Goal: Task Accomplishment & Management: Manage account settings

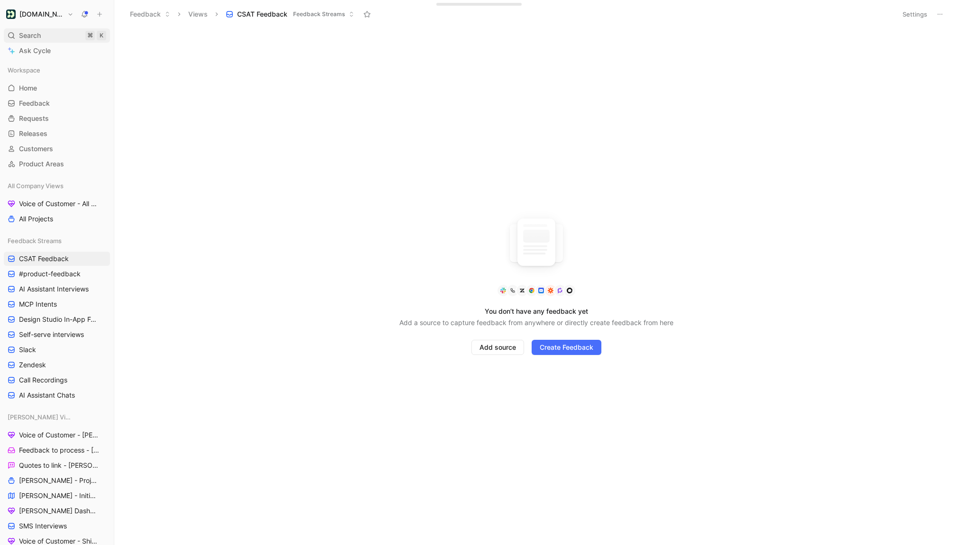
click at [48, 34] on div "Search ⌘ K" at bounding box center [57, 35] width 106 height 14
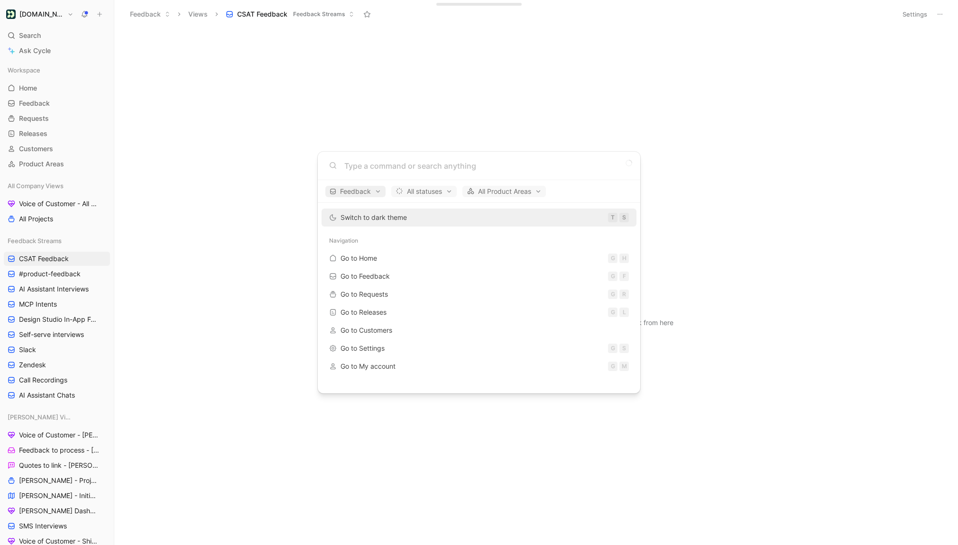
click at [372, 193] on span "Feedback" at bounding box center [355, 191] width 52 height 11
click at [372, 193] on div at bounding box center [479, 272] width 958 height 545
click at [411, 165] on input at bounding box center [486, 165] width 284 height 11
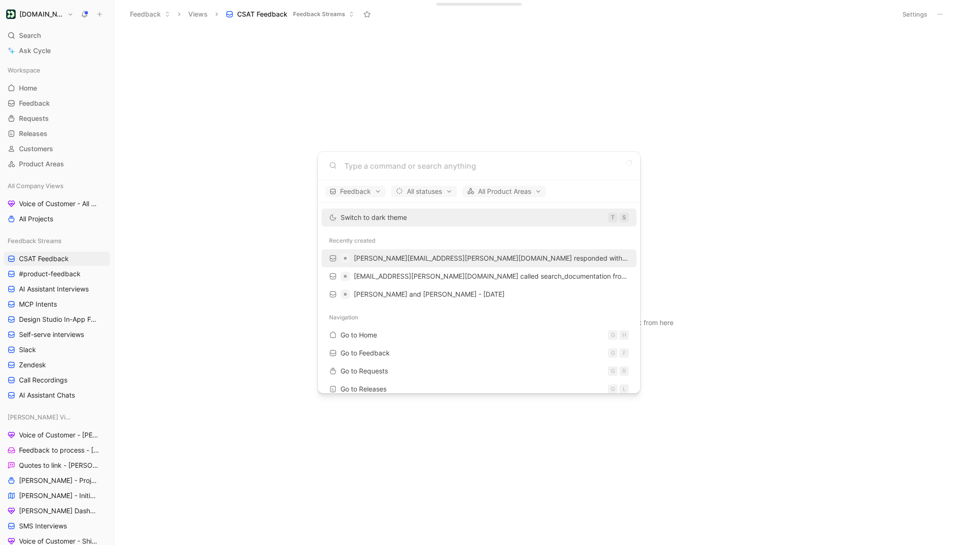
click at [428, 256] on span "[PERSON_NAME][EMAIL_ADDRESS][PERSON_NAME][DOMAIN_NAME] responded with 1 on the …" at bounding box center [536, 258] width 365 height 8
click at [305, 106] on body "Customer.io Search ⌘ K Ask Cycle Workspace Home G then H Feedback G then F Requ…" at bounding box center [479, 272] width 958 height 545
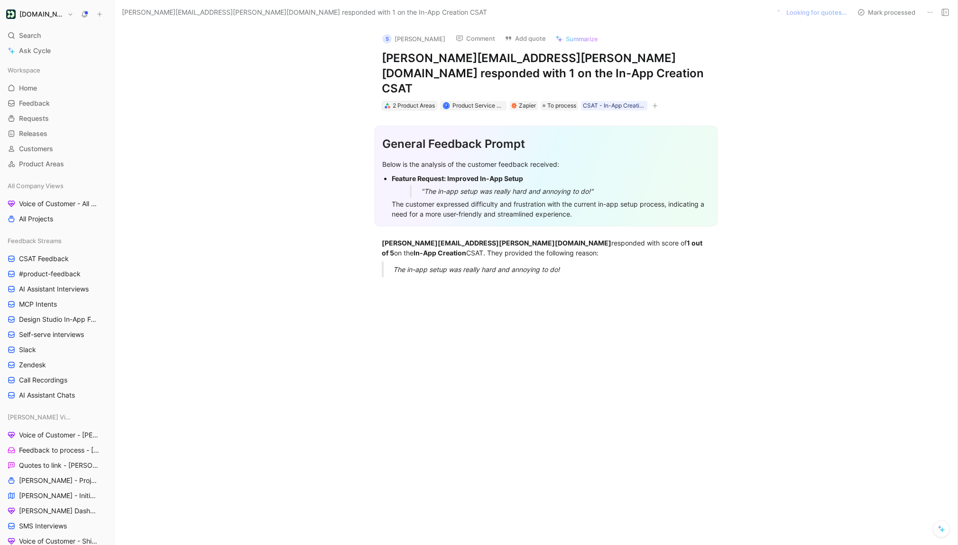
click at [417, 101] on div "2 Product Areas" at bounding box center [413, 105] width 42 height 9
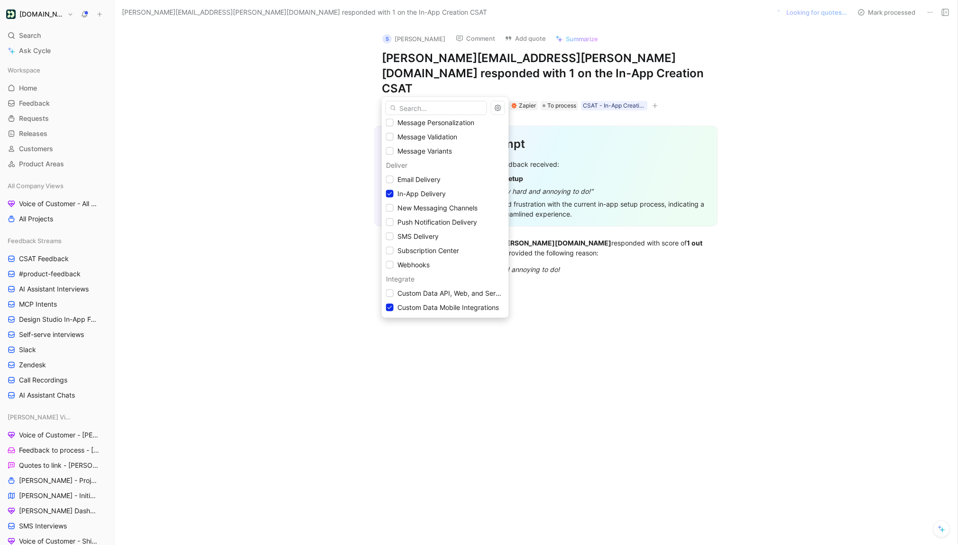
scroll to position [314, 0]
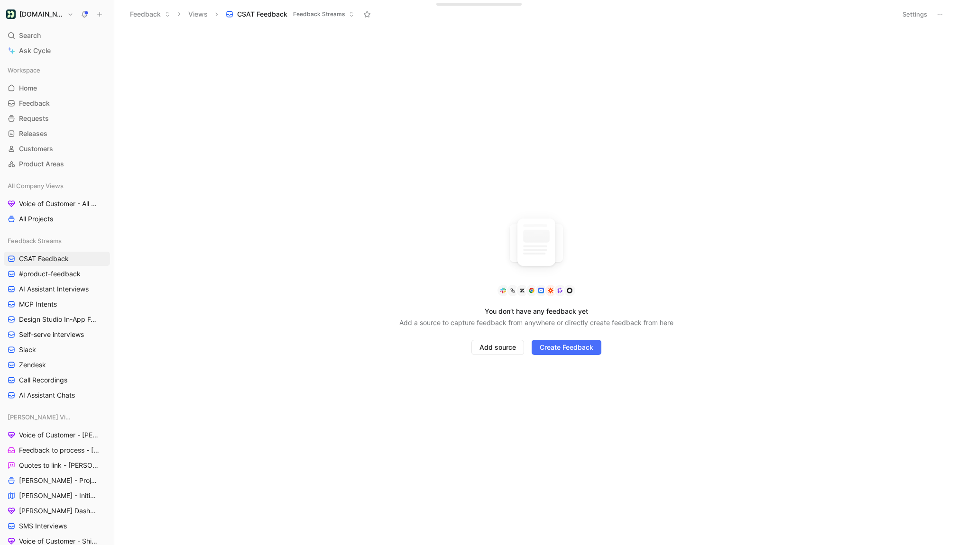
click at [924, 16] on button "Settings" at bounding box center [914, 14] width 33 height 13
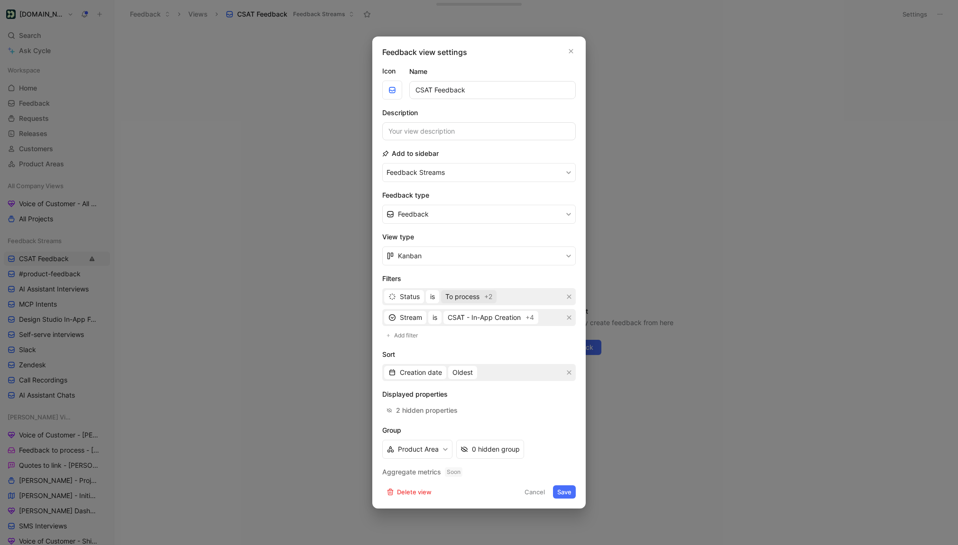
click at [472, 300] on span "To process" at bounding box center [462, 296] width 34 height 11
click at [435, 410] on div "2 hidden properties" at bounding box center [427, 410] width 62 height 11
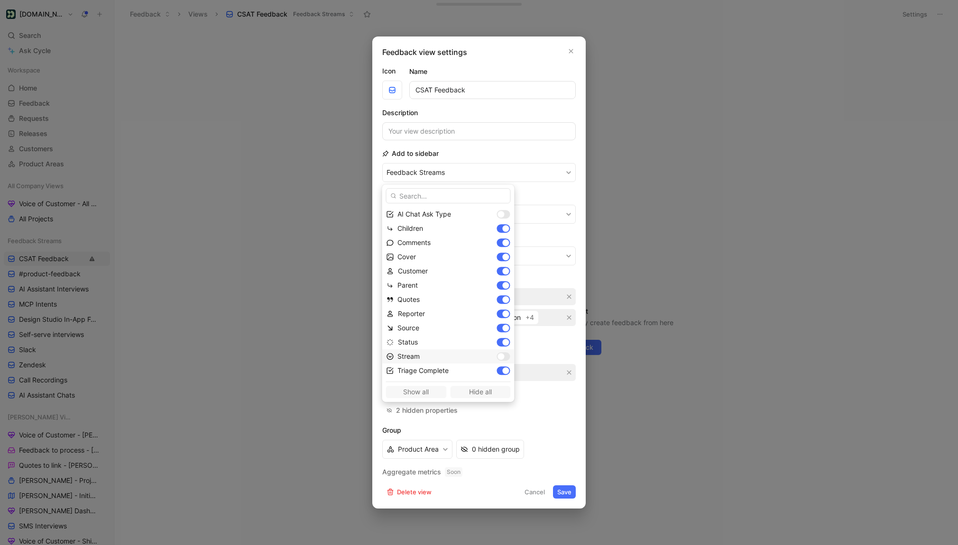
click at [497, 357] on div at bounding box center [500, 356] width 7 height 7
click at [497, 215] on div at bounding box center [500, 214] width 7 height 7
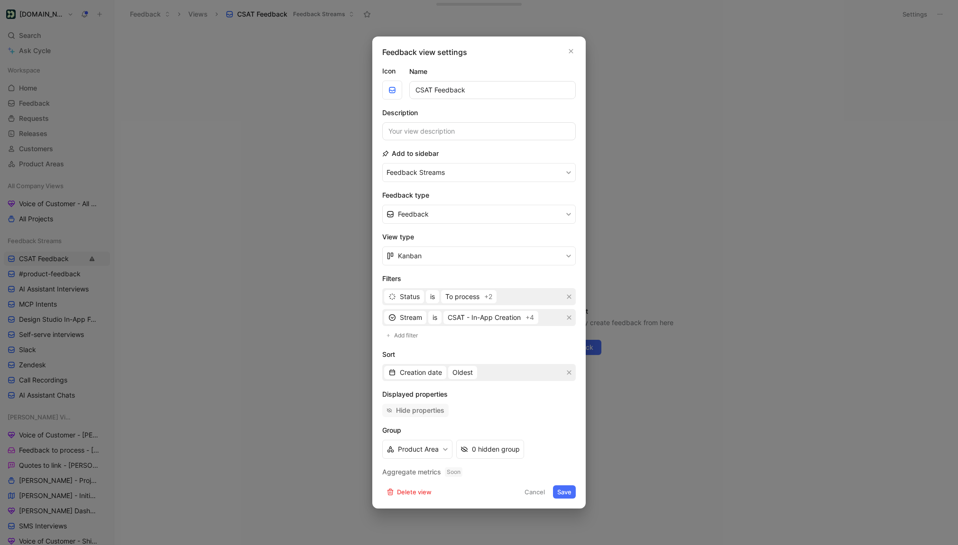
click at [432, 407] on div "Hide properties" at bounding box center [420, 410] width 48 height 11
click at [511, 321] on span "CSAT - In-App Creation" at bounding box center [483, 317] width 73 height 11
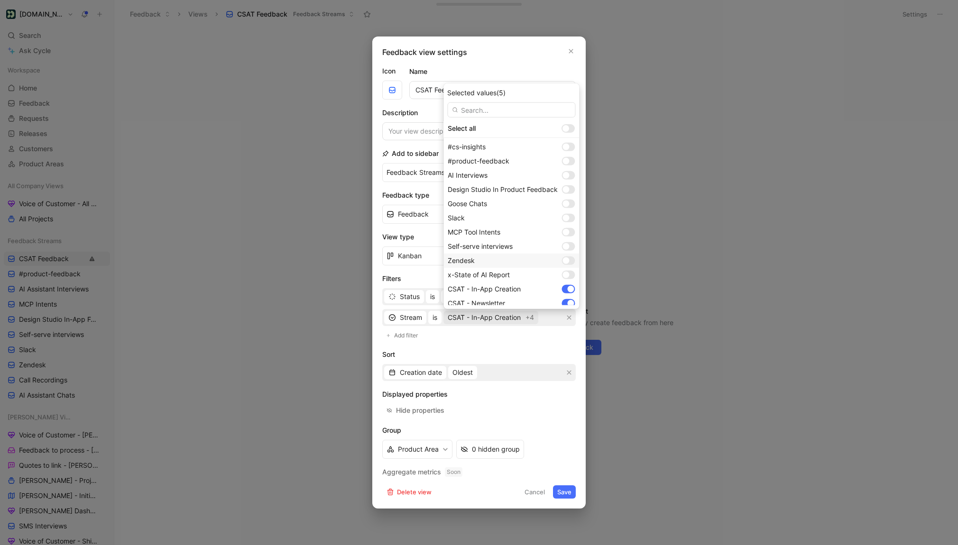
scroll to position [47, 0]
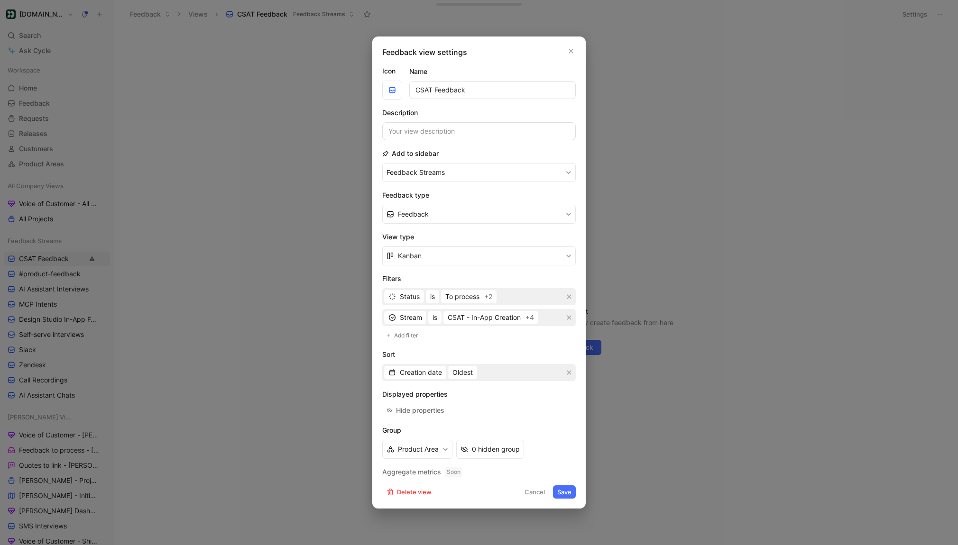
click at [566, 494] on button "Save" at bounding box center [564, 491] width 23 height 13
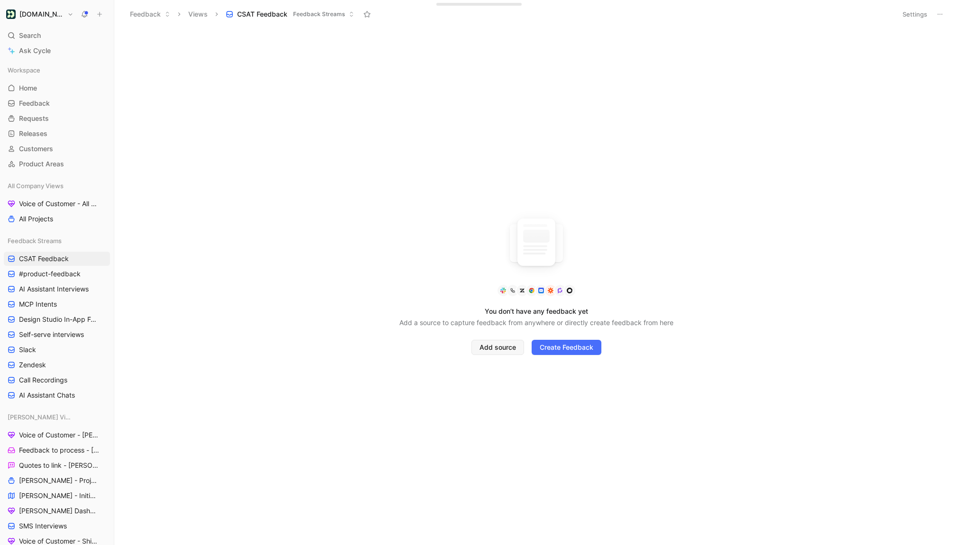
click at [487, 341] on button "Add source" at bounding box center [497, 347] width 53 height 15
click at [485, 510] on span "Vitally" at bounding box center [484, 510] width 18 height 8
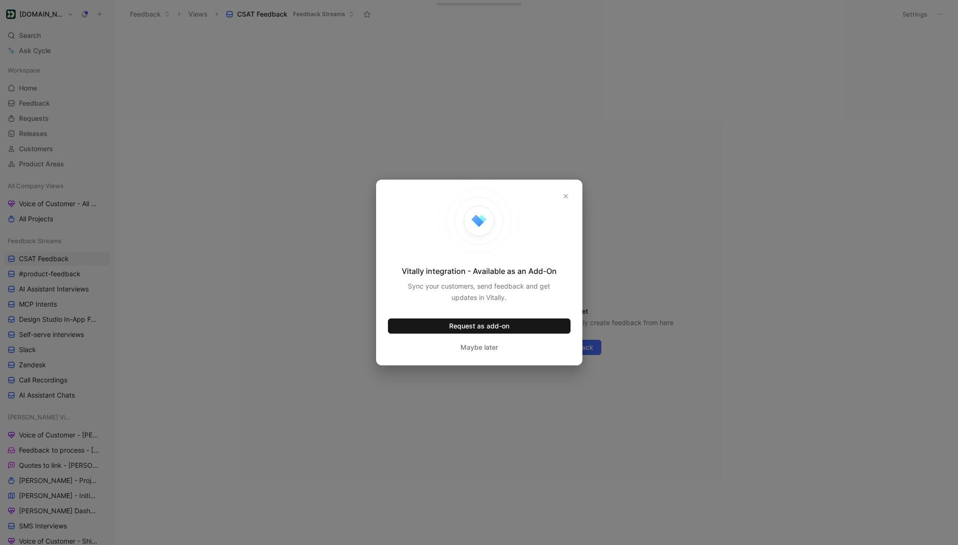
click at [563, 203] on div "Vitally integration - Available as an Add-On Sync your customers, send feedback…" at bounding box center [479, 273] width 206 height 186
click at [563, 197] on icon "button" at bounding box center [566, 196] width 6 height 6
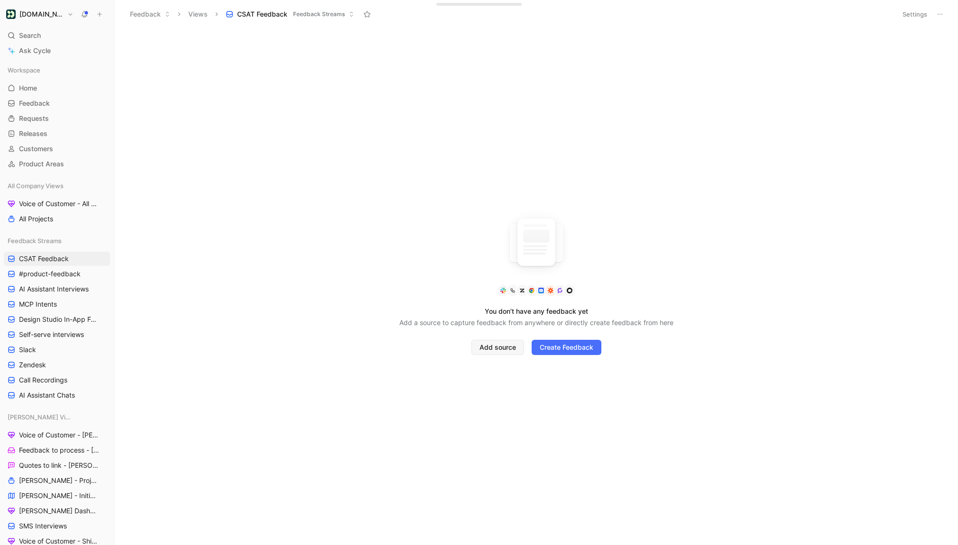
click at [499, 353] on span "Add source" at bounding box center [497, 347] width 37 height 11
click at [487, 493] on span "Snowflake" at bounding box center [491, 496] width 32 height 8
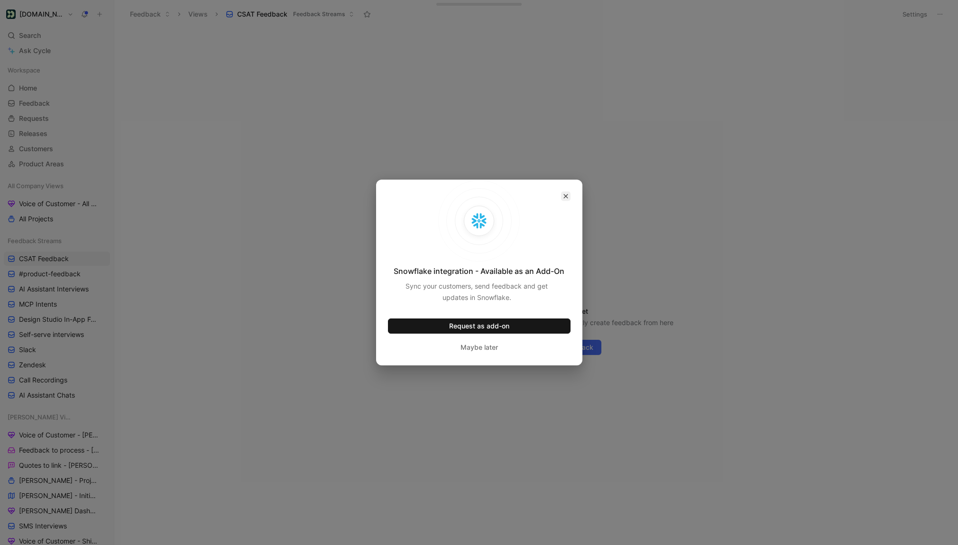
click at [563, 199] on icon "button" at bounding box center [566, 196] width 6 height 6
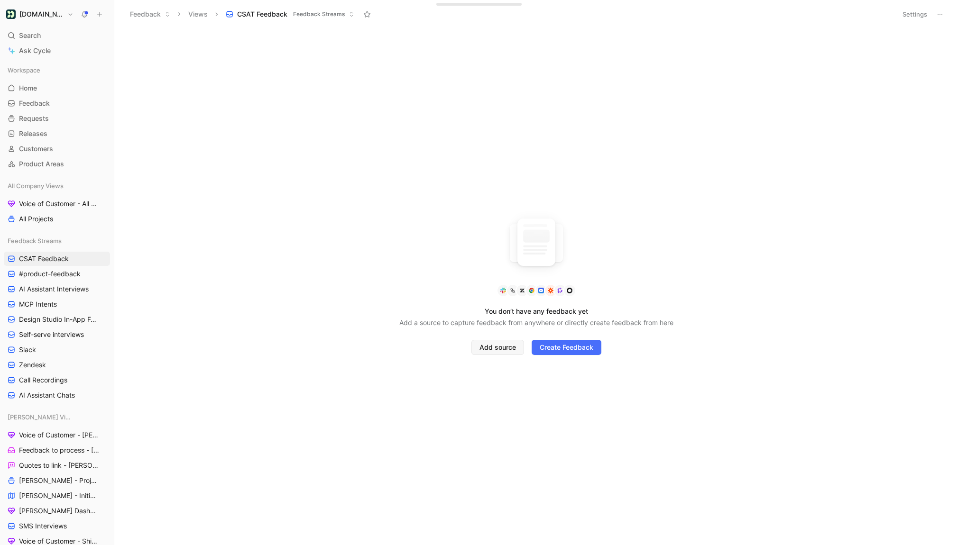
click at [501, 347] on span "Add source" at bounding box center [497, 347] width 37 height 11
click at [493, 468] on div "Claap" at bounding box center [497, 467] width 45 height 11
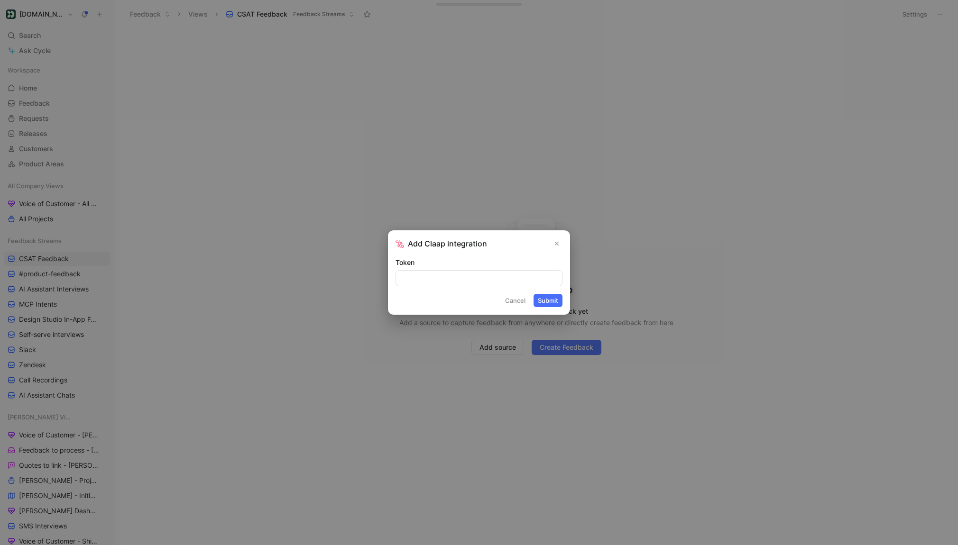
click at [552, 245] on button "Close" at bounding box center [556, 243] width 11 height 11
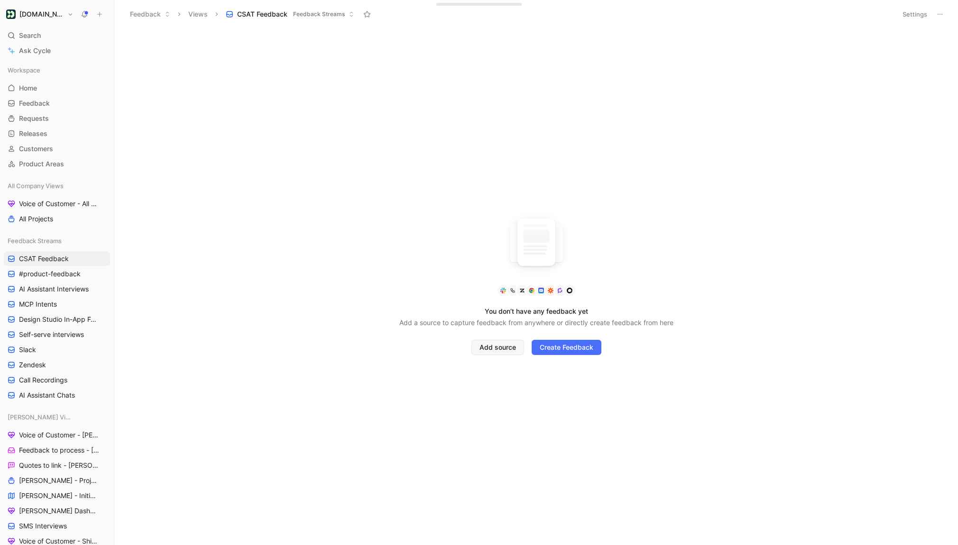
click at [504, 344] on span "Add source" at bounding box center [497, 347] width 37 height 11
click at [488, 392] on span "Salesforce" at bounding box center [491, 396] width 33 height 8
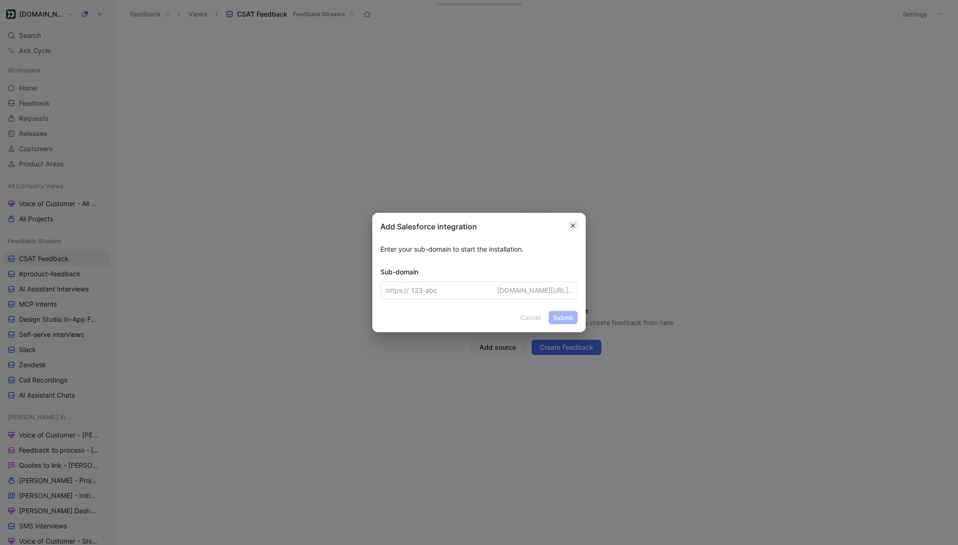
click at [570, 225] on icon "button" at bounding box center [573, 226] width 6 height 6
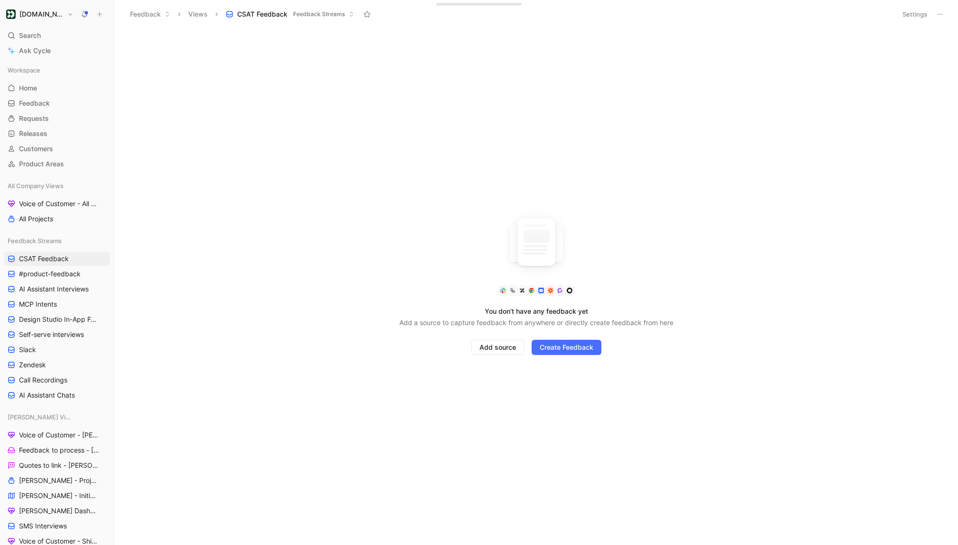
click at [278, 129] on div "You don’t have any feedback yet Add a source to capture feedback from anywhere …" at bounding box center [535, 286] width 843 height 517
click at [60, 260] on span "CSAT Feedback" at bounding box center [44, 258] width 50 height 9
click at [26, 30] on span "Search" at bounding box center [30, 35] width 22 height 11
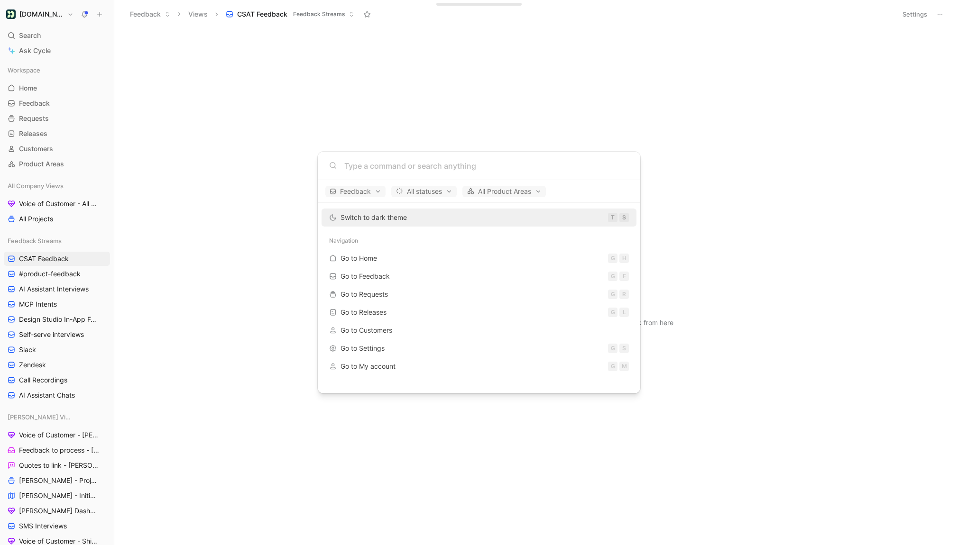
click at [378, 172] on div at bounding box center [479, 166] width 322 height 28
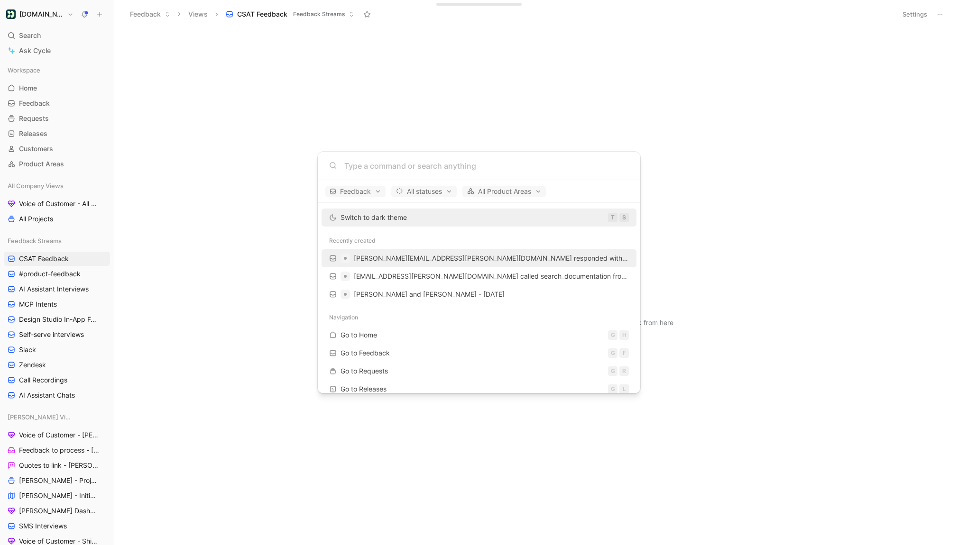
click at [421, 257] on span "[PERSON_NAME][EMAIL_ADDRESS][PERSON_NAME][DOMAIN_NAME] responded with 1 on the …" at bounding box center [536, 258] width 365 height 8
click at [356, 121] on body "Customer.io Search ⌘ K Ask Cycle Workspace Home G then H Feedback G then F Requ…" at bounding box center [479, 272] width 958 height 545
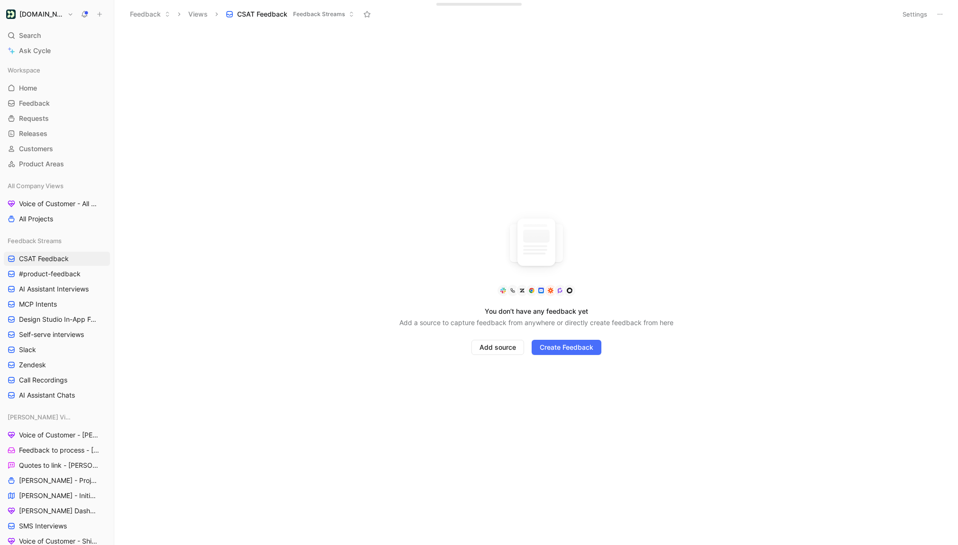
click at [914, 12] on button "Settings" at bounding box center [914, 14] width 33 height 13
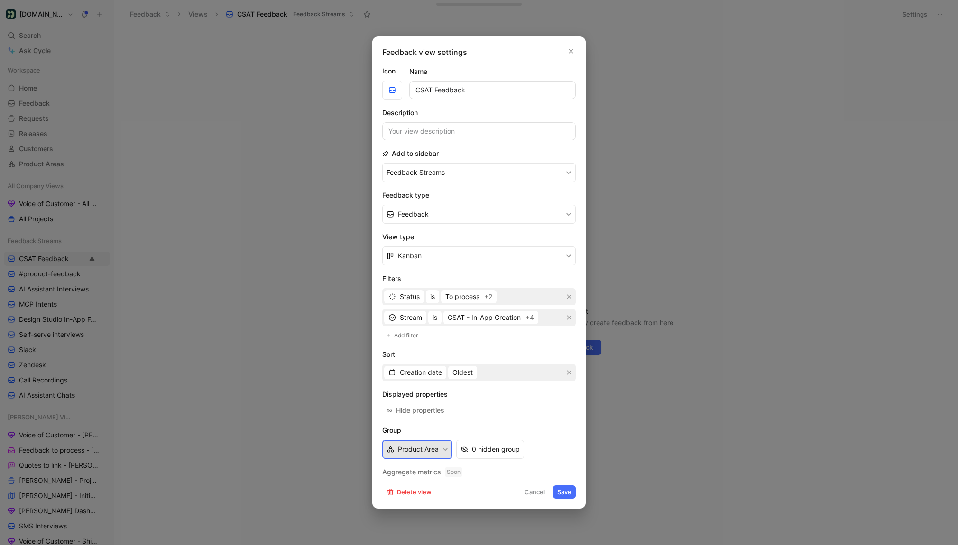
click at [445, 445] on button "Product Area" at bounding box center [417, 449] width 70 height 19
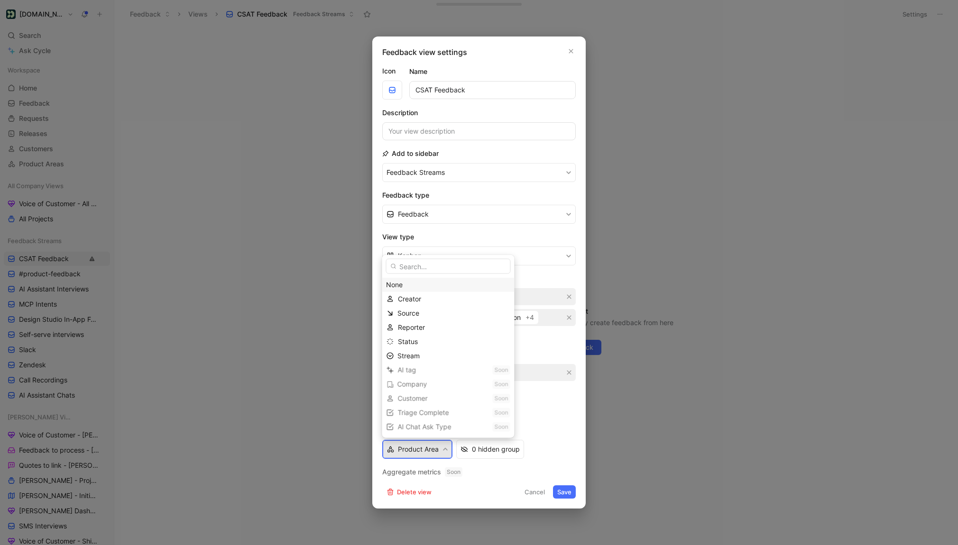
click at [421, 288] on div "None" at bounding box center [448, 284] width 124 height 11
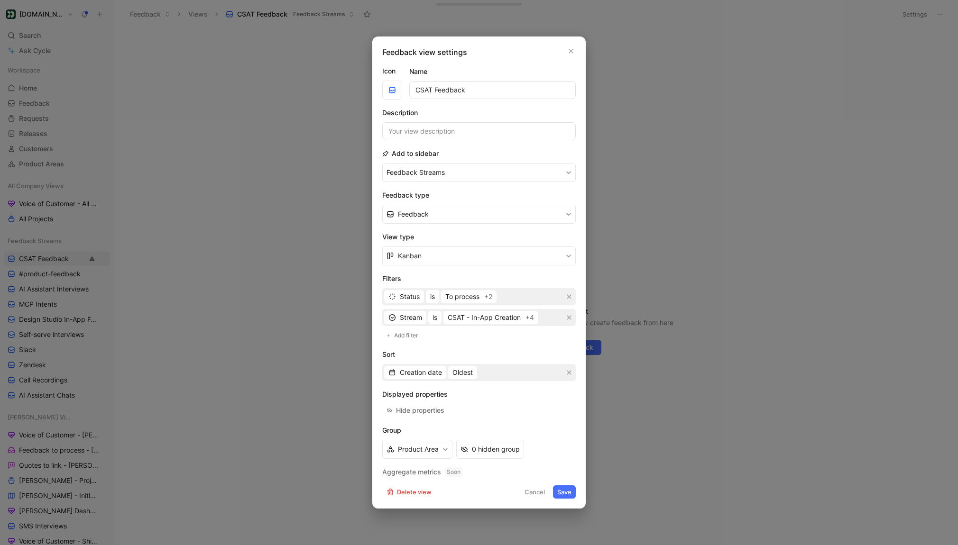
click at [565, 493] on button "Save" at bounding box center [564, 491] width 23 height 13
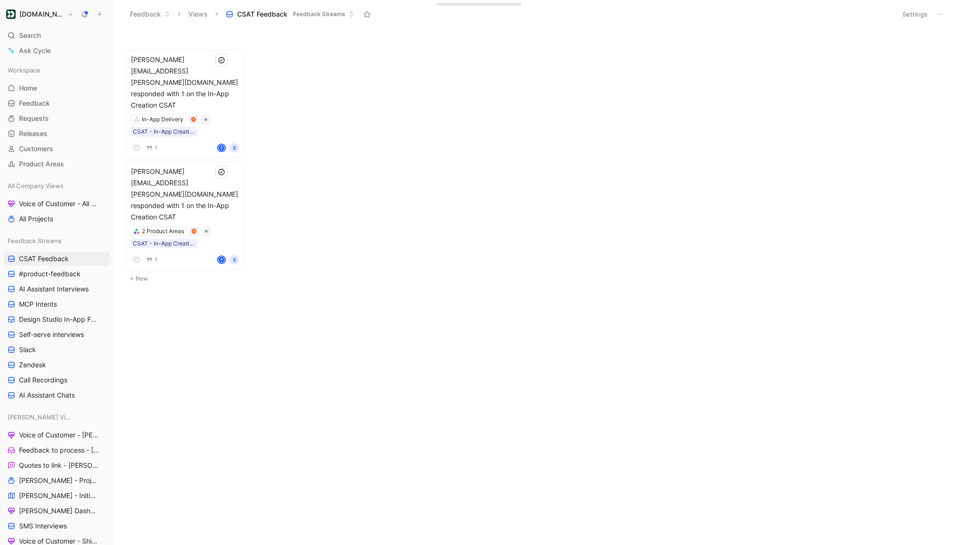
click at [910, 15] on button "Settings" at bounding box center [914, 14] width 33 height 13
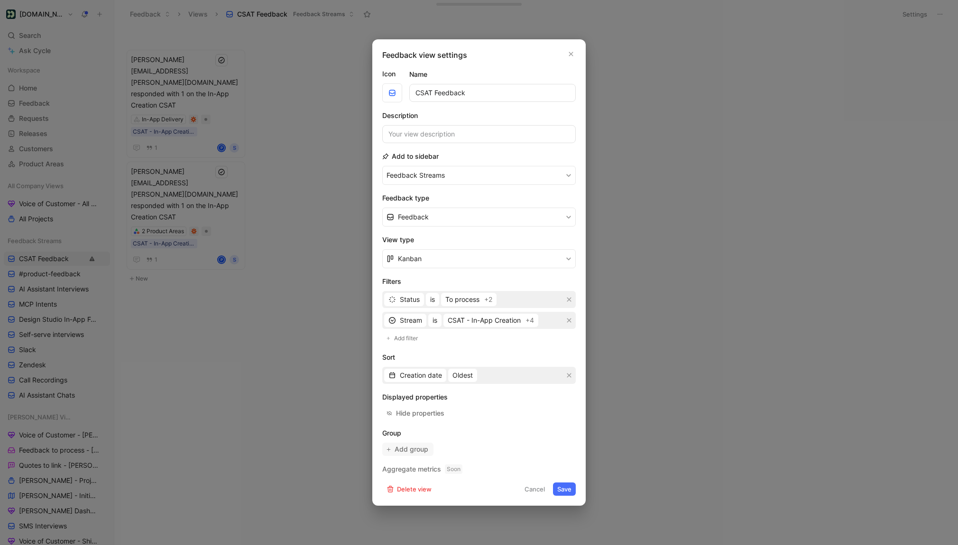
click at [411, 448] on span "Add group" at bounding box center [411, 449] width 35 height 11
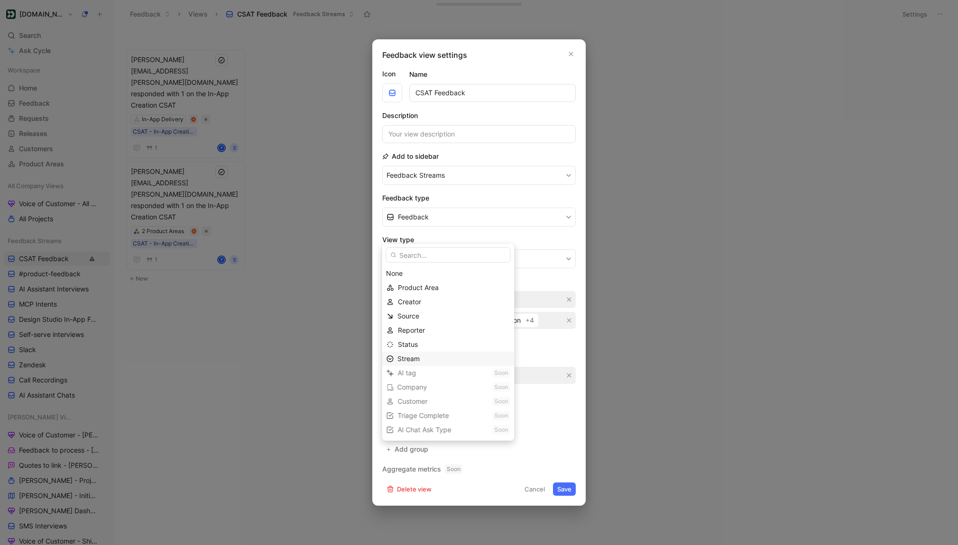
click at [428, 355] on div "Stream" at bounding box center [453, 358] width 112 height 11
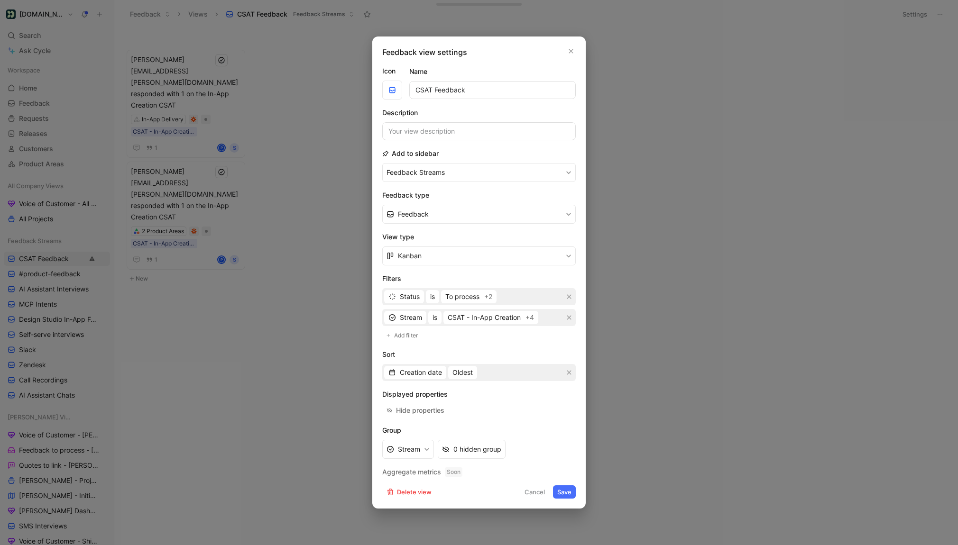
click at [569, 489] on button "Save" at bounding box center [564, 491] width 23 height 13
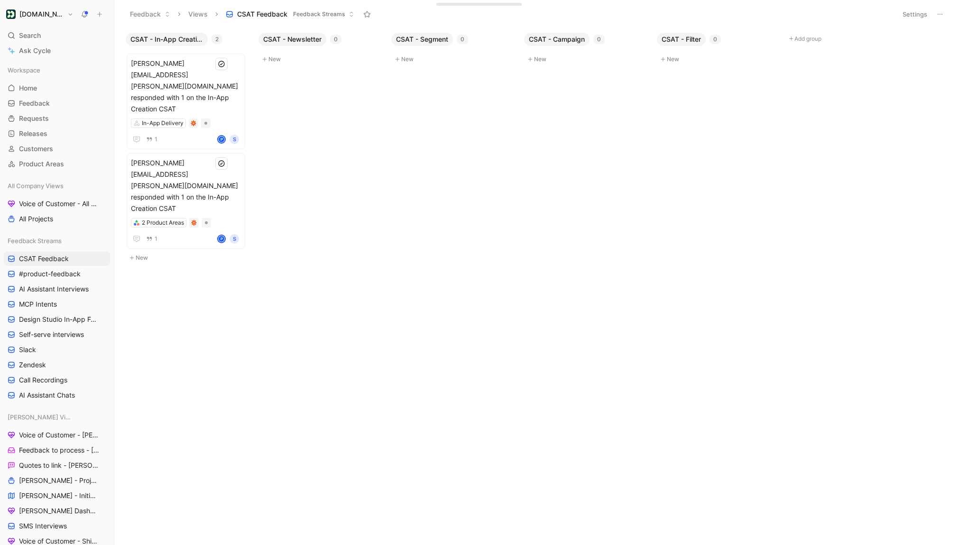
click at [910, 20] on button "Settings" at bounding box center [914, 14] width 33 height 13
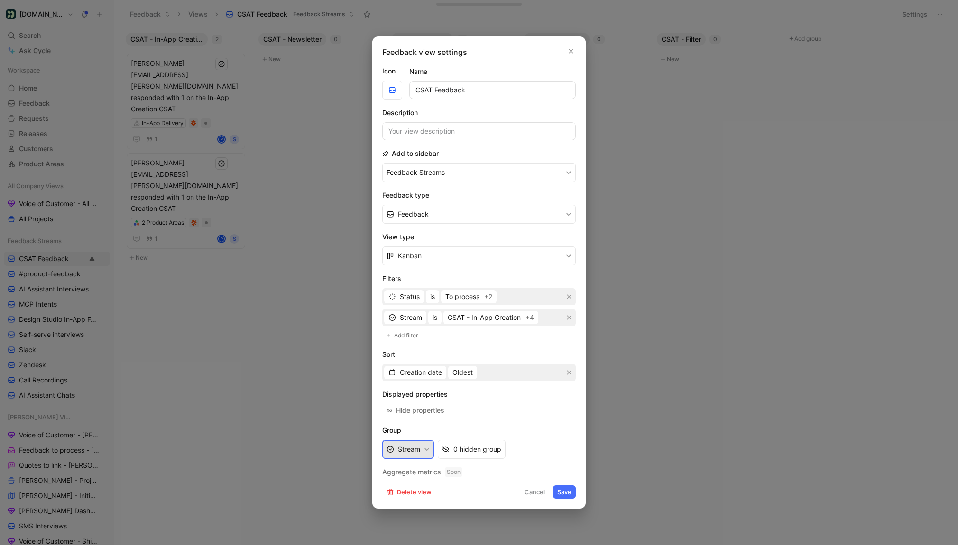
click at [426, 440] on button "Stream" at bounding box center [408, 449] width 52 height 19
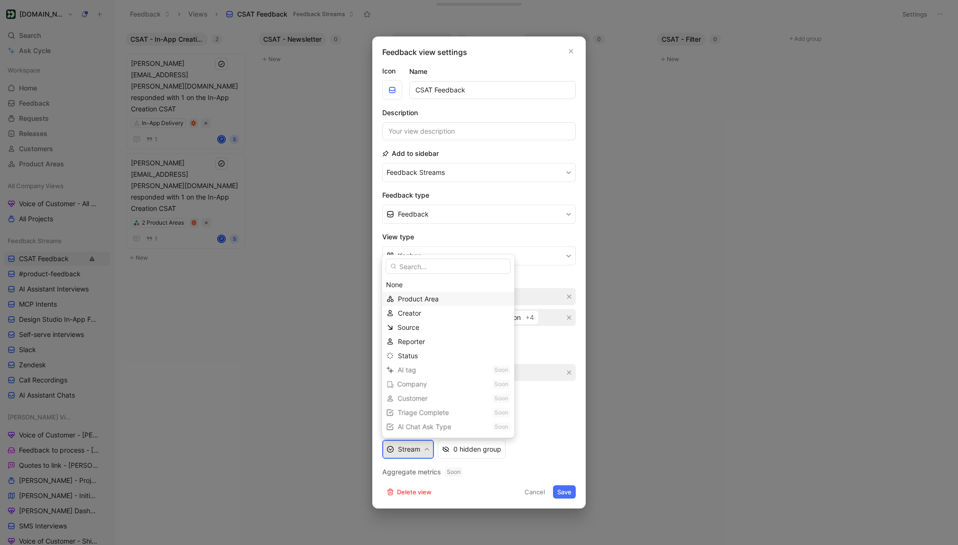
click at [423, 304] on div "Product Area" at bounding box center [454, 298] width 112 height 11
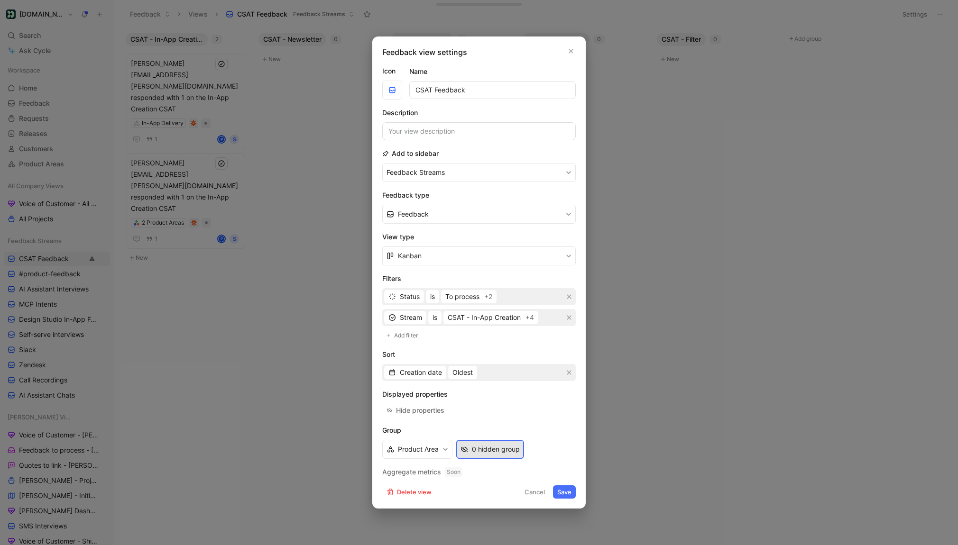
click at [505, 451] on div "0 hidden group" at bounding box center [496, 449] width 48 height 11
click at [558, 486] on button "Save" at bounding box center [564, 491] width 23 height 13
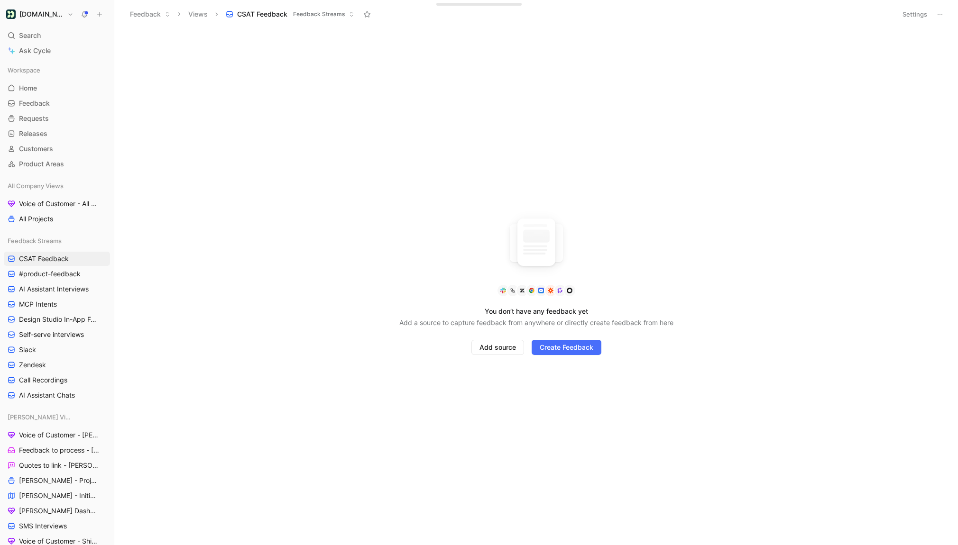
click at [919, 15] on button "Settings" at bounding box center [914, 14] width 33 height 13
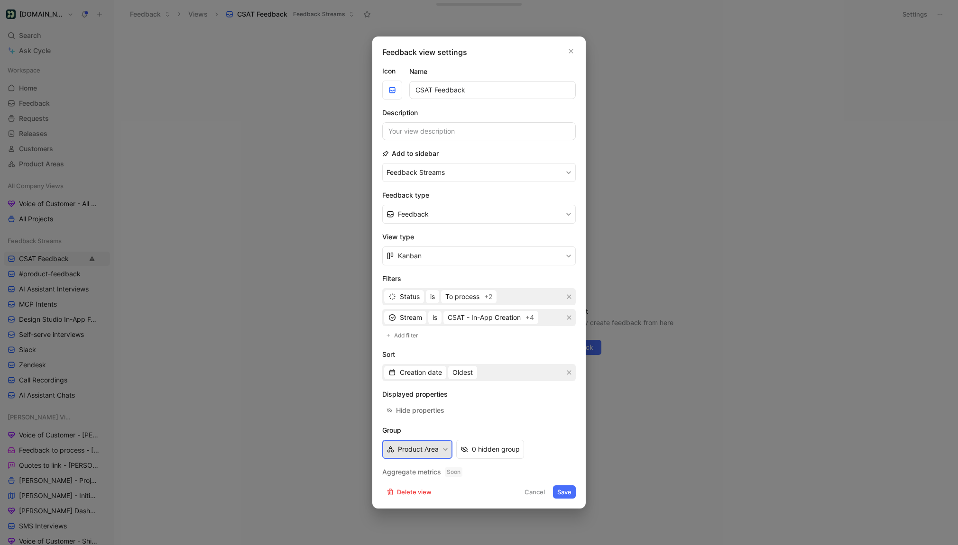
click at [436, 442] on button "Product Area" at bounding box center [417, 449] width 70 height 19
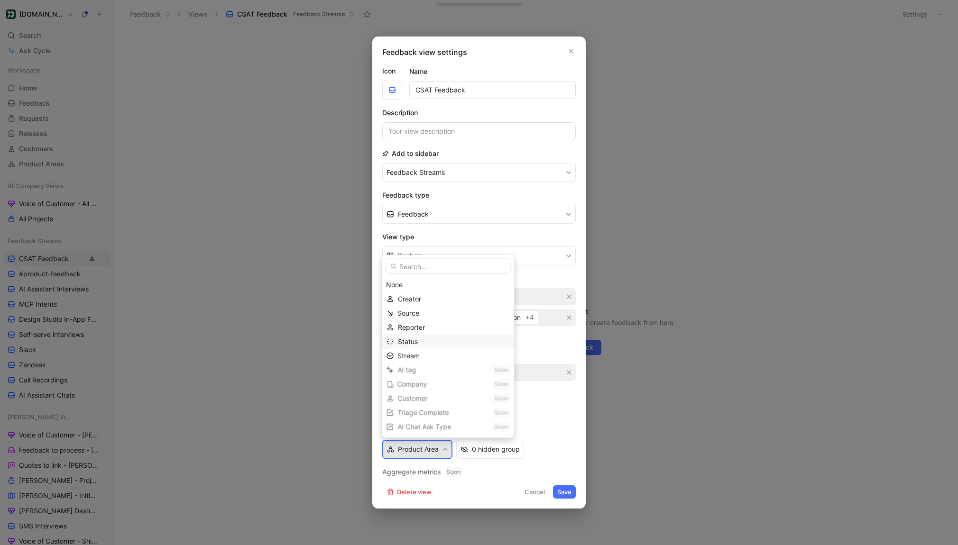
click at [424, 346] on div "Status" at bounding box center [454, 341] width 112 height 11
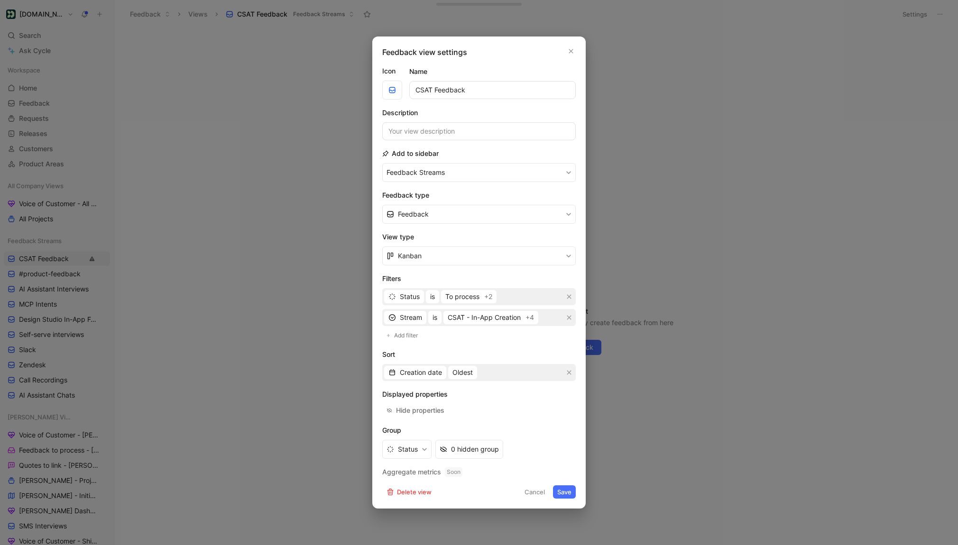
click at [563, 492] on button "Save" at bounding box center [564, 491] width 23 height 13
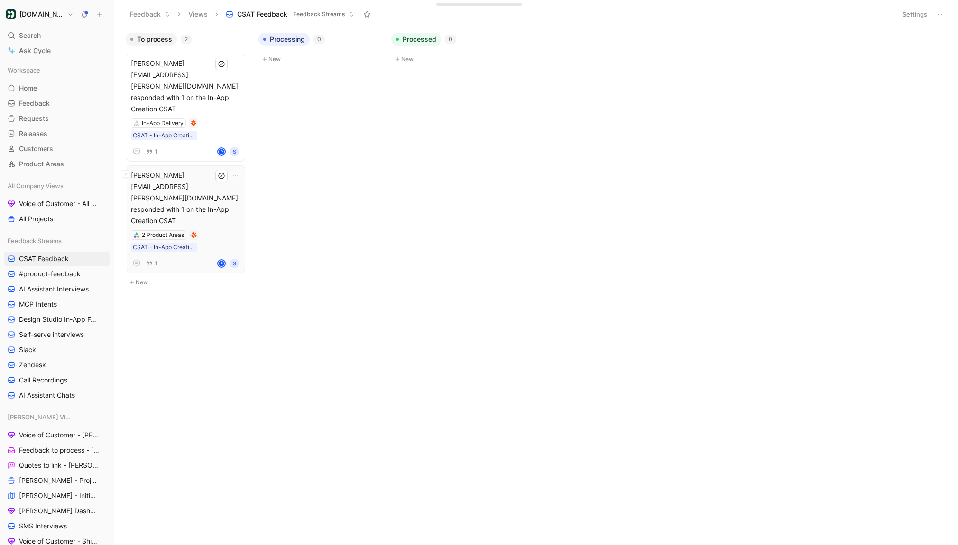
click at [204, 173] on span "[PERSON_NAME][EMAIL_ADDRESS][PERSON_NAME][DOMAIN_NAME] responded with 1 on the …" at bounding box center [186, 198] width 110 height 57
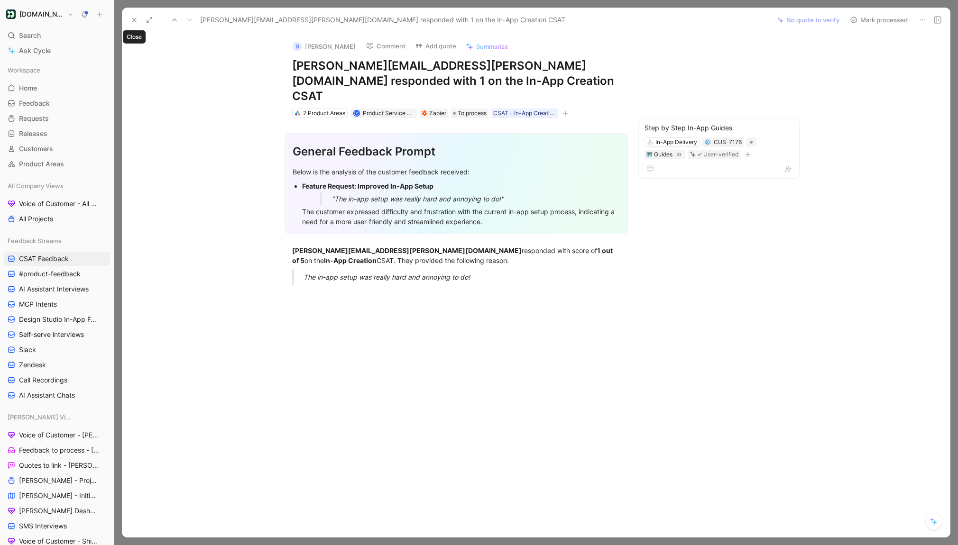
click at [137, 21] on icon at bounding box center [134, 20] width 8 height 8
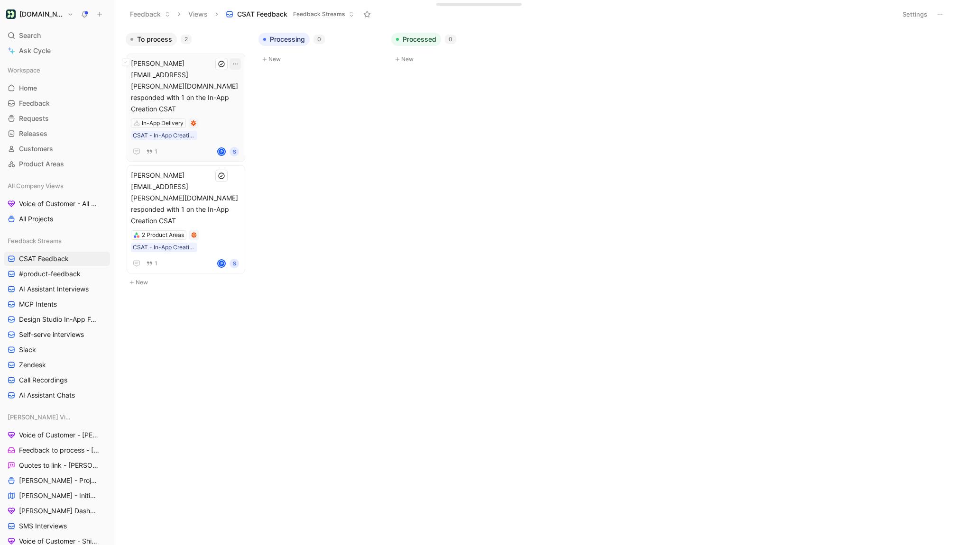
click at [239, 66] on icon "button" at bounding box center [235, 64] width 8 height 8
click at [263, 128] on div "Delete" at bounding box center [295, 124] width 86 height 11
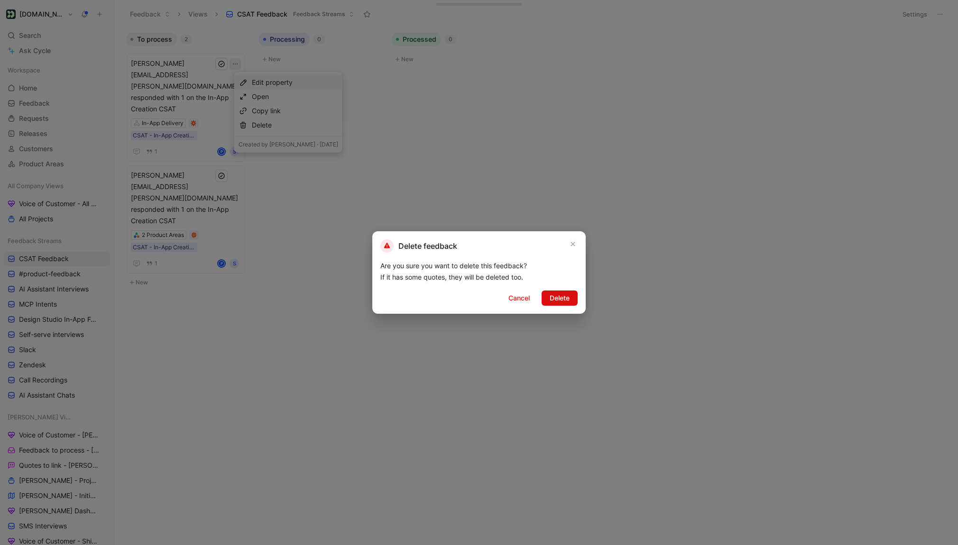
click at [554, 295] on span "Delete" at bounding box center [559, 297] width 20 height 11
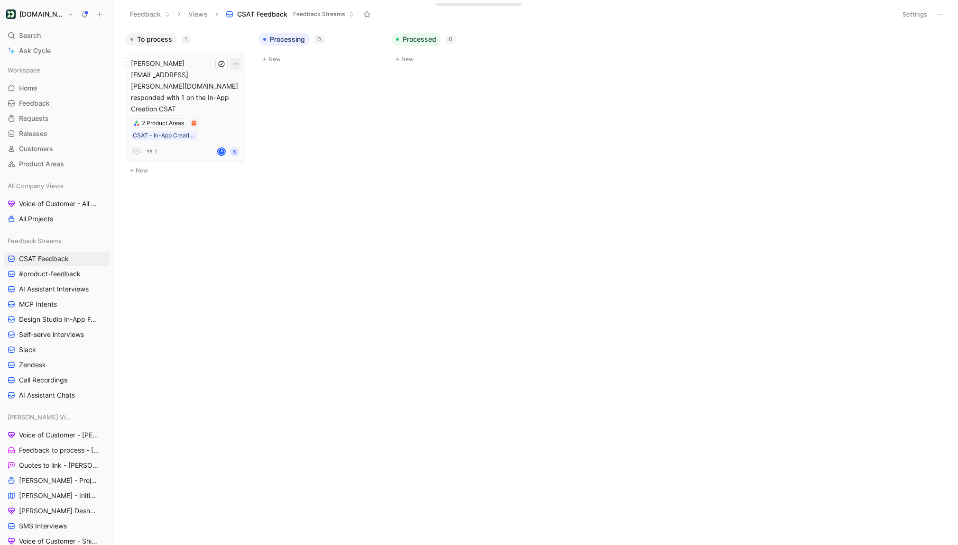
click at [239, 61] on icon "button" at bounding box center [235, 64] width 8 height 8
click at [280, 129] on div "Delete" at bounding box center [295, 124] width 86 height 11
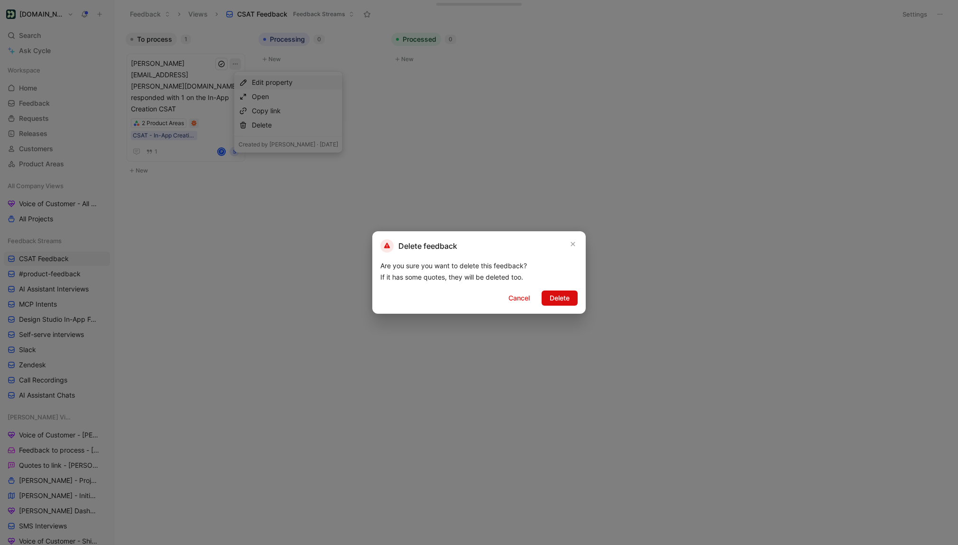
click at [560, 298] on span "Delete" at bounding box center [559, 297] width 20 height 11
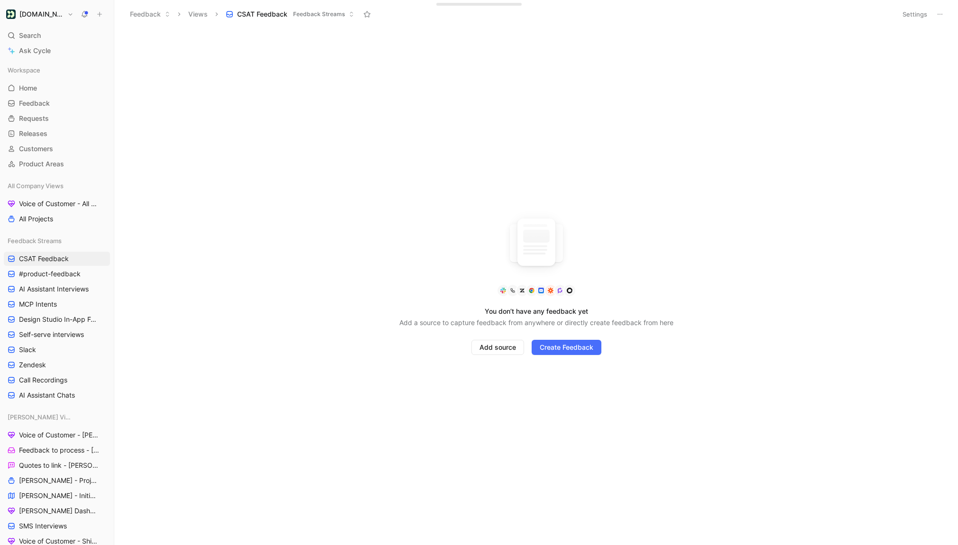
click at [58, 18] on button "[DOMAIN_NAME]" at bounding box center [40, 14] width 72 height 13
click at [72, 99] on div "Workspace settings G then S" at bounding box center [64, 97] width 117 height 15
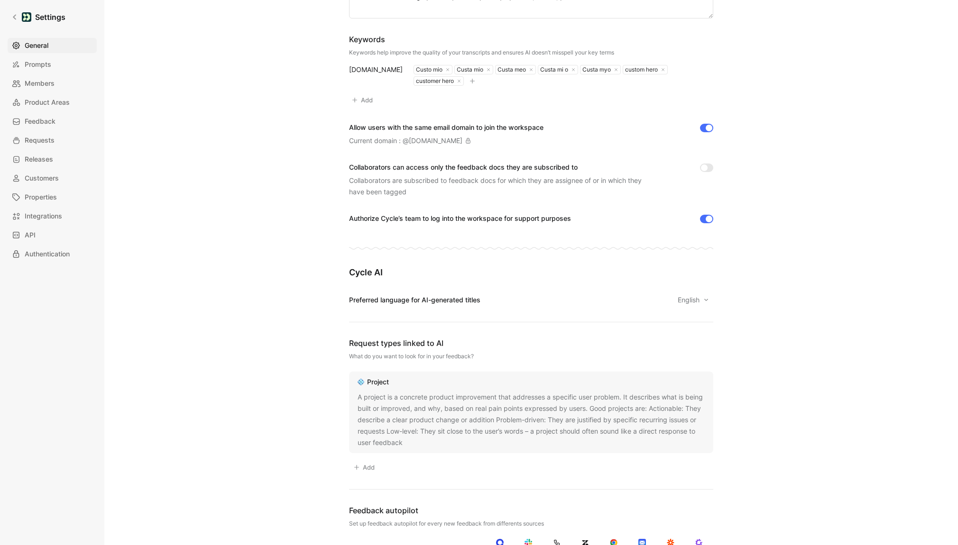
scroll to position [410, 0]
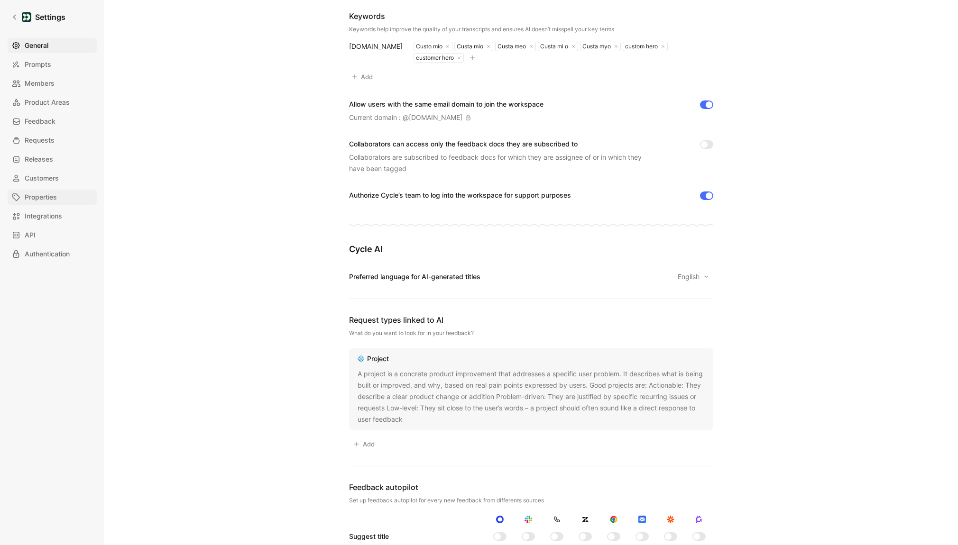
click at [54, 197] on span "Properties" at bounding box center [41, 197] width 32 height 11
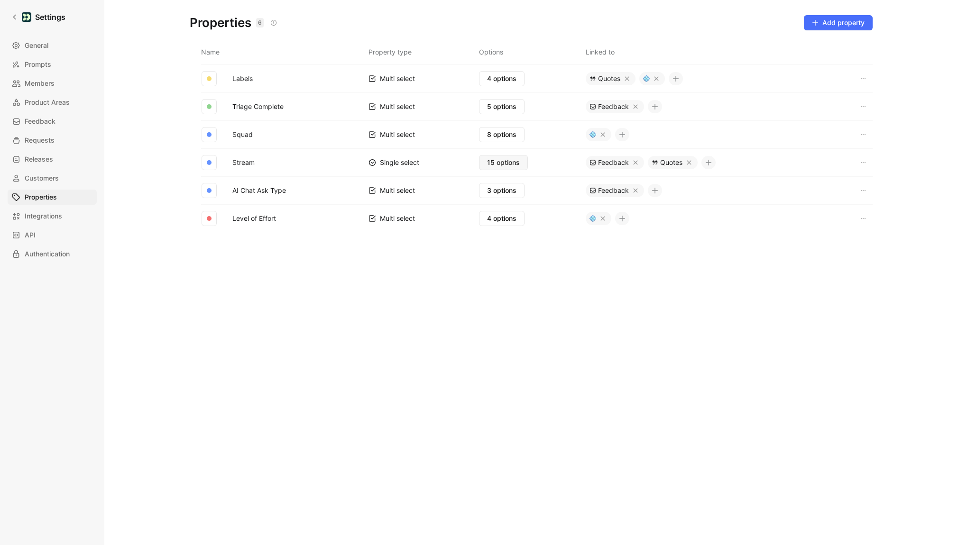
click at [508, 166] on span "15 options" at bounding box center [503, 162] width 33 height 11
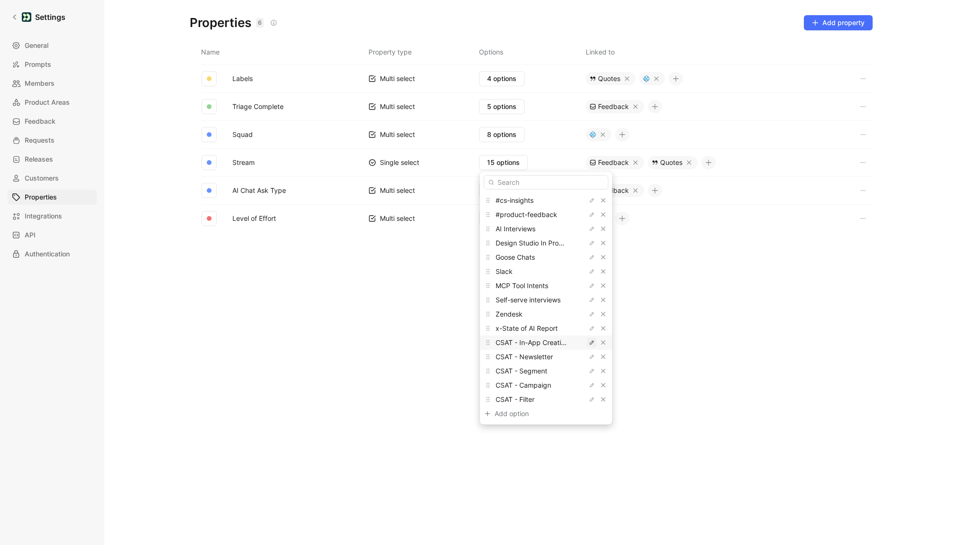
click at [589, 345] on icon "button" at bounding box center [592, 343] width 6 height 6
drag, startPoint x: 505, startPoint y: 344, endPoint x: 649, endPoint y: 344, distance: 144.6
click at [647, 344] on body "Settings General Prompts Members Product Areas Feedback Requests Releases Custo…" at bounding box center [479, 272] width 958 height 545
type input "CSAT Surveys"
click at [600, 356] on icon "button" at bounding box center [603, 357] width 6 height 6
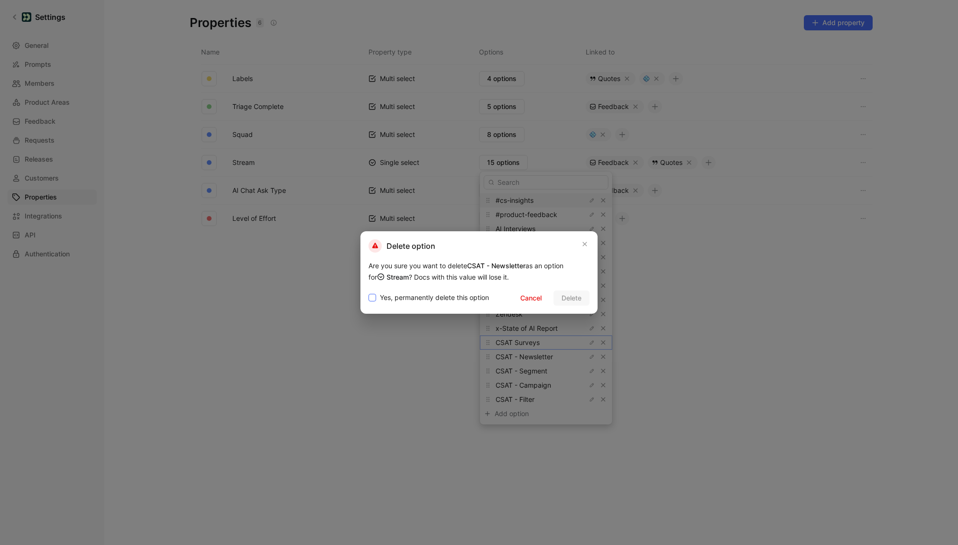
click at [437, 299] on span "Yes, permanently delete this option" at bounding box center [434, 297] width 109 height 11
click at [368, 292] on input "Yes, permanently delete this option" at bounding box center [368, 292] width 0 height 0
click at [566, 300] on span "Delete" at bounding box center [571, 297] width 20 height 11
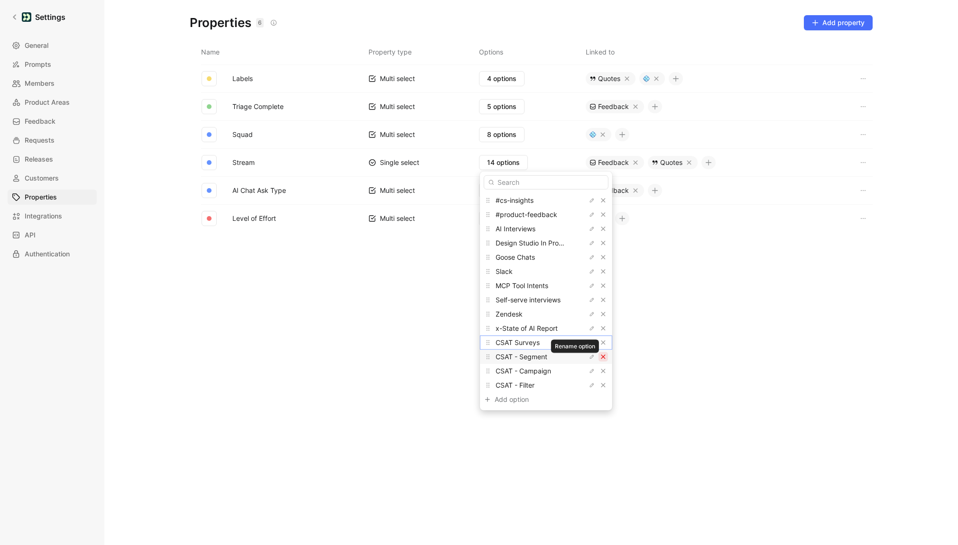
click at [601, 357] on icon "button" at bounding box center [603, 357] width 4 height 4
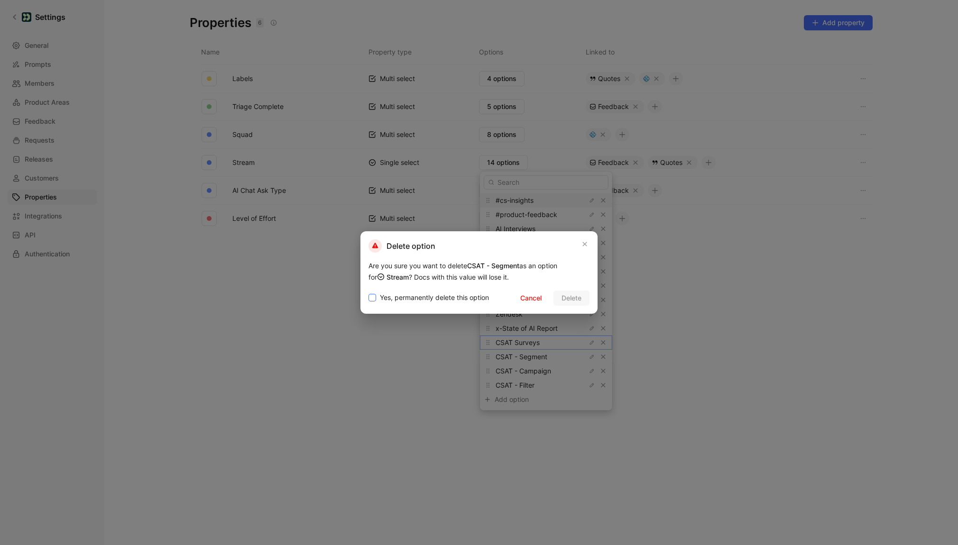
click at [428, 293] on span "Yes, permanently delete this option" at bounding box center [434, 297] width 109 height 11
click at [368, 292] on input "Yes, permanently delete this option" at bounding box center [368, 292] width 0 height 0
click at [566, 299] on span "Delete" at bounding box center [571, 297] width 20 height 11
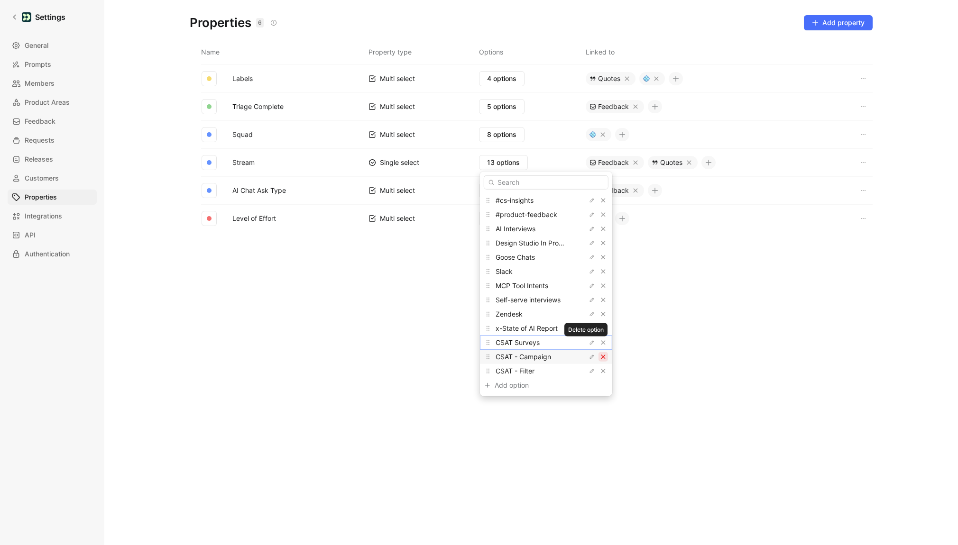
click at [601, 356] on icon "button" at bounding box center [603, 357] width 4 height 4
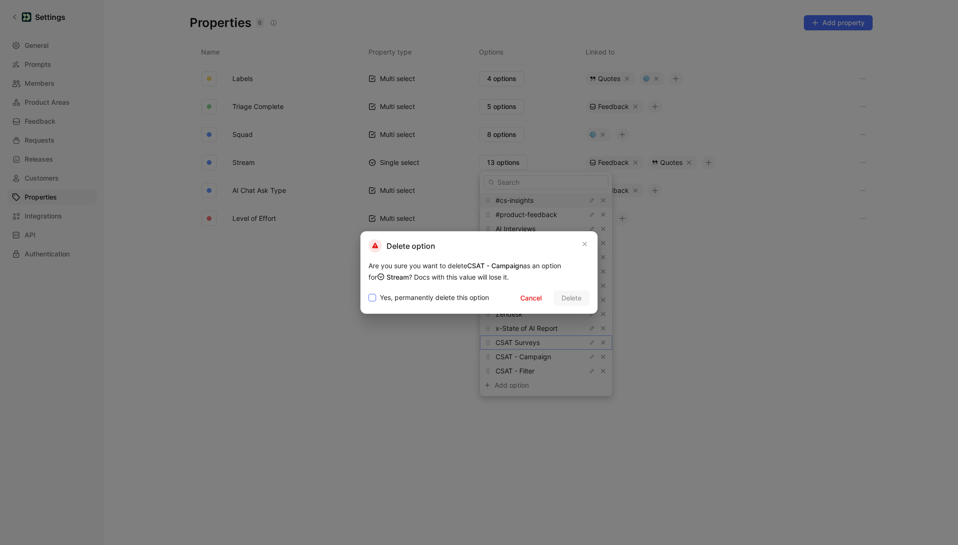
click at [449, 299] on span "Yes, permanently delete this option" at bounding box center [434, 297] width 109 height 11
click at [368, 292] on input "Yes, permanently delete this option" at bounding box center [368, 292] width 0 height 0
click at [583, 298] on button "Delete" at bounding box center [571, 298] width 36 height 15
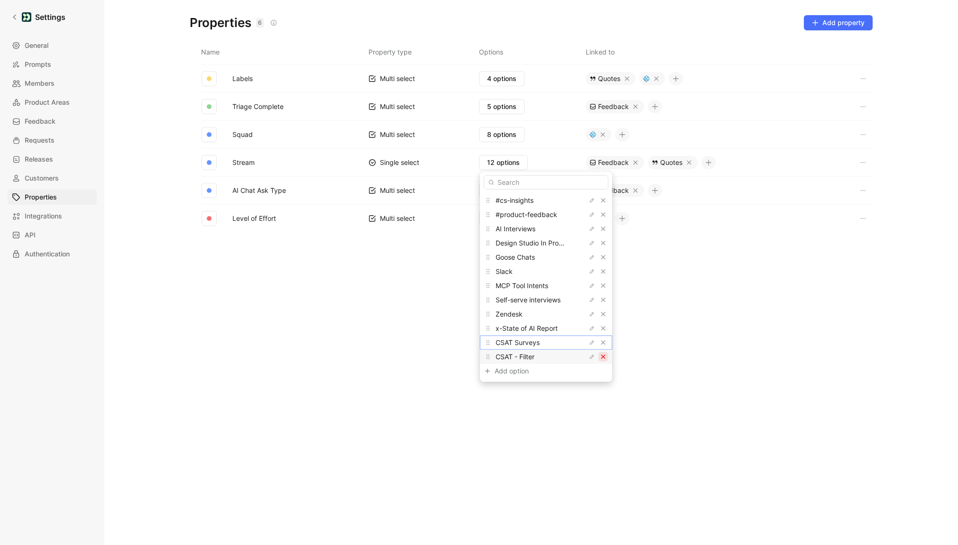
click at [600, 357] on icon "button" at bounding box center [603, 357] width 6 height 6
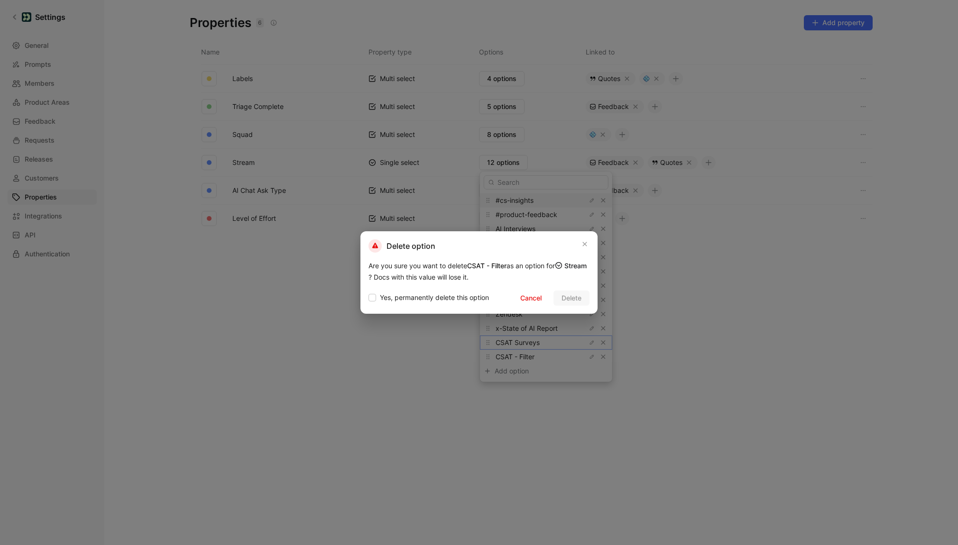
drag, startPoint x: 468, startPoint y: 297, endPoint x: 491, endPoint y: 297, distance: 23.2
click at [468, 297] on span "Yes, permanently delete this option" at bounding box center [434, 297] width 109 height 11
click at [368, 292] on input "Yes, permanently delete this option" at bounding box center [368, 292] width 0 height 0
click at [586, 293] on button "Delete" at bounding box center [571, 298] width 36 height 15
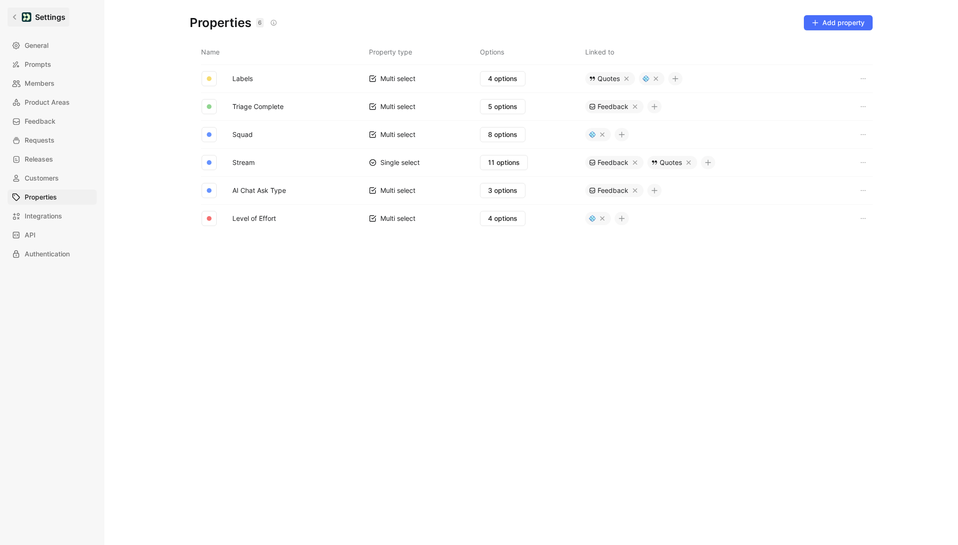
click at [15, 18] on icon at bounding box center [14, 17] width 7 height 7
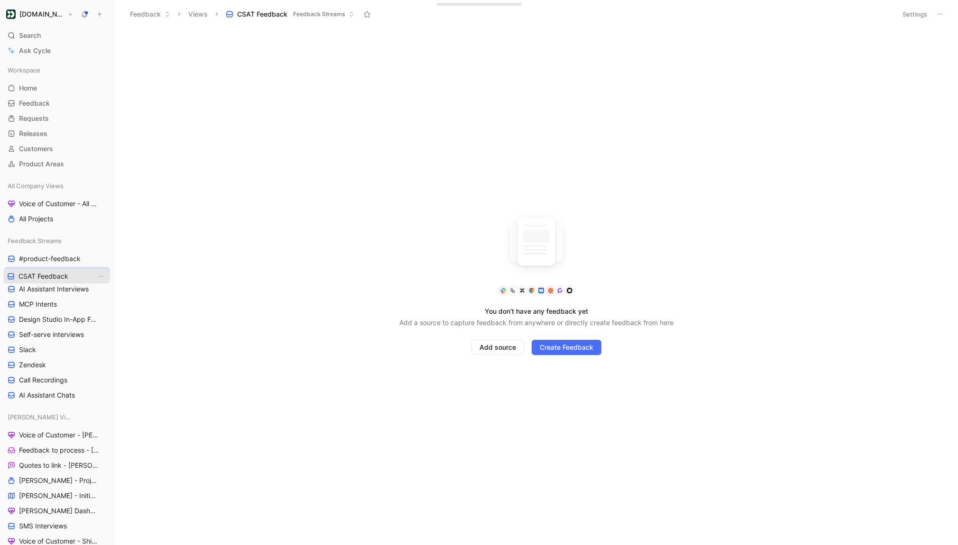
drag, startPoint x: 46, startPoint y: 258, endPoint x: 45, endPoint y: 276, distance: 17.6
drag, startPoint x: 59, startPoint y: 263, endPoint x: 59, endPoint y: 279, distance: 16.1
click at [59, 266] on link "CSAT Feedback" at bounding box center [57, 259] width 106 height 14
click at [76, 275] on link "CSAT Feedback" at bounding box center [57, 274] width 106 height 14
click at [36, 162] on span "Product Areas" at bounding box center [41, 163] width 45 height 9
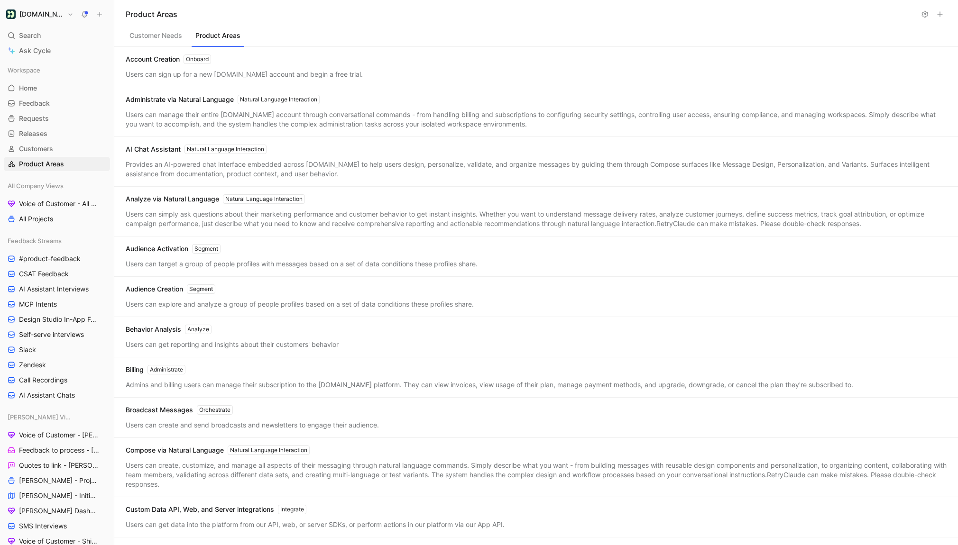
click at [229, 31] on button "Product Areas" at bounding box center [218, 38] width 53 height 18
click at [161, 37] on button "Customer Needs" at bounding box center [156, 38] width 60 height 18
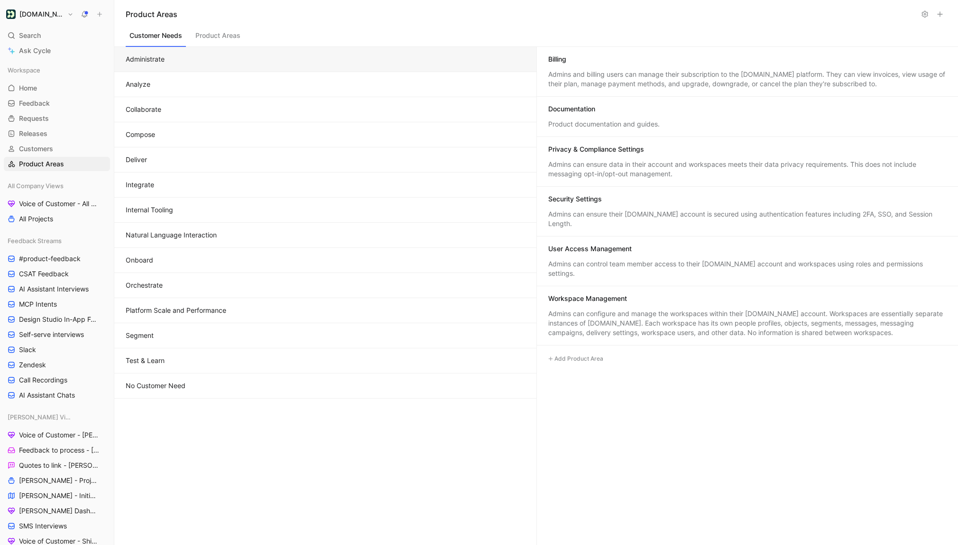
click at [184, 139] on button "Compose" at bounding box center [325, 134] width 422 height 25
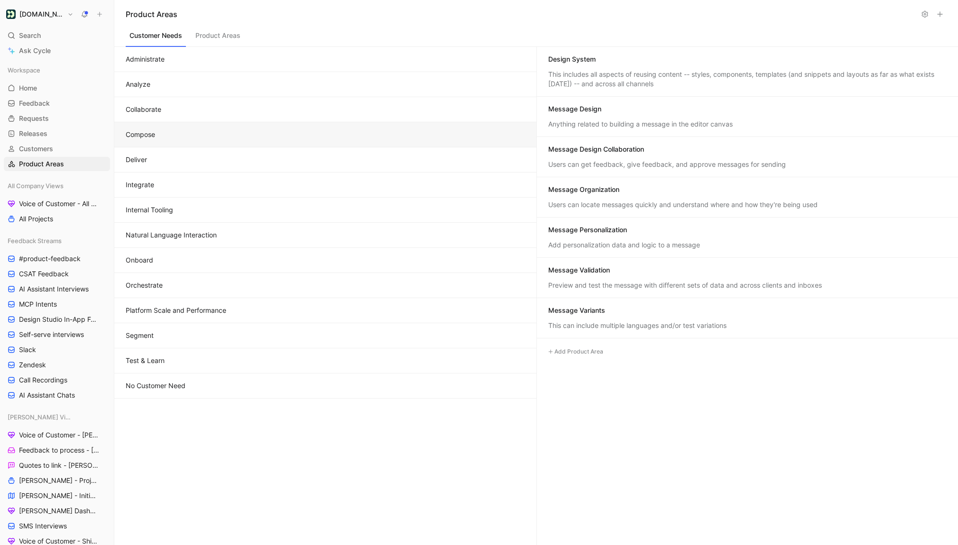
click at [303, 163] on button "Deliver" at bounding box center [325, 159] width 422 height 25
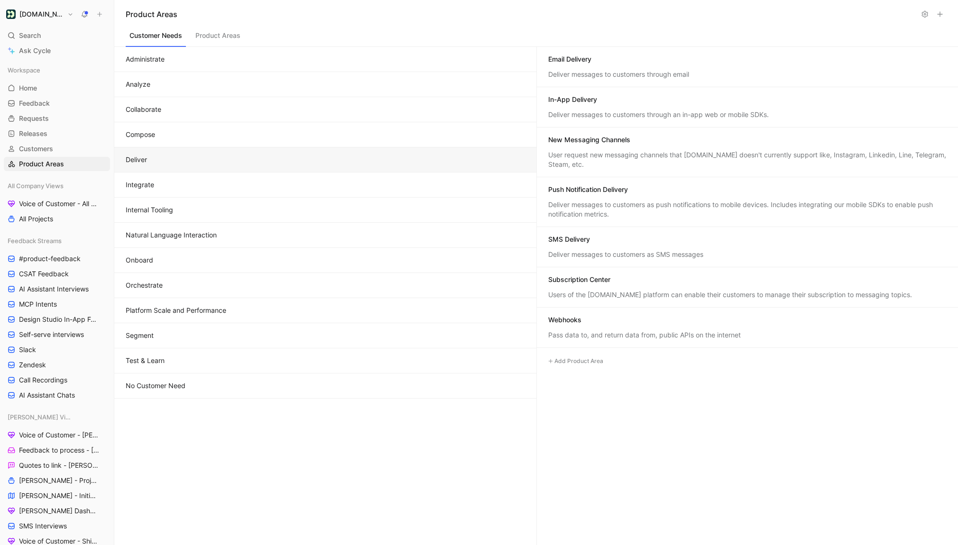
click at [167, 291] on button "Orchestrate" at bounding box center [325, 285] width 422 height 25
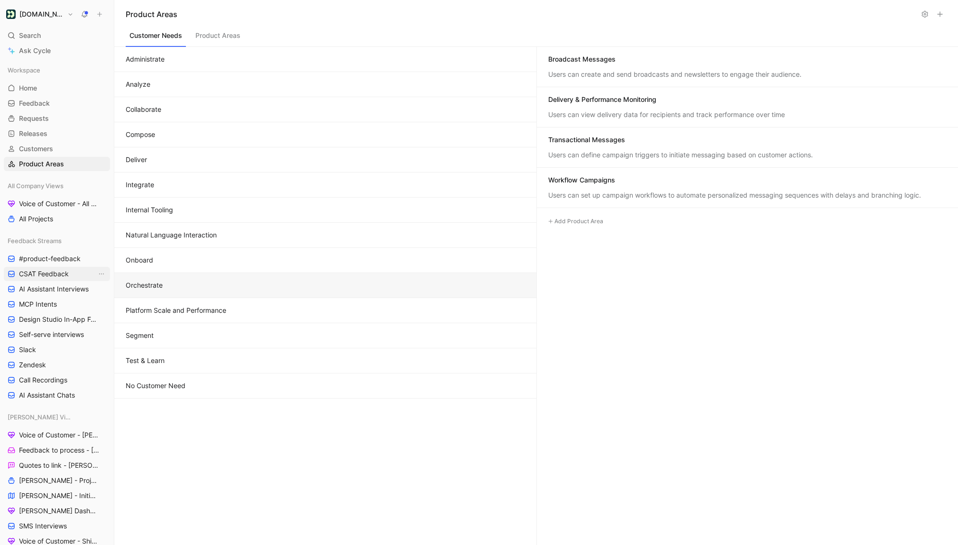
click at [42, 269] on span "CSAT Feedback" at bounding box center [44, 273] width 50 height 9
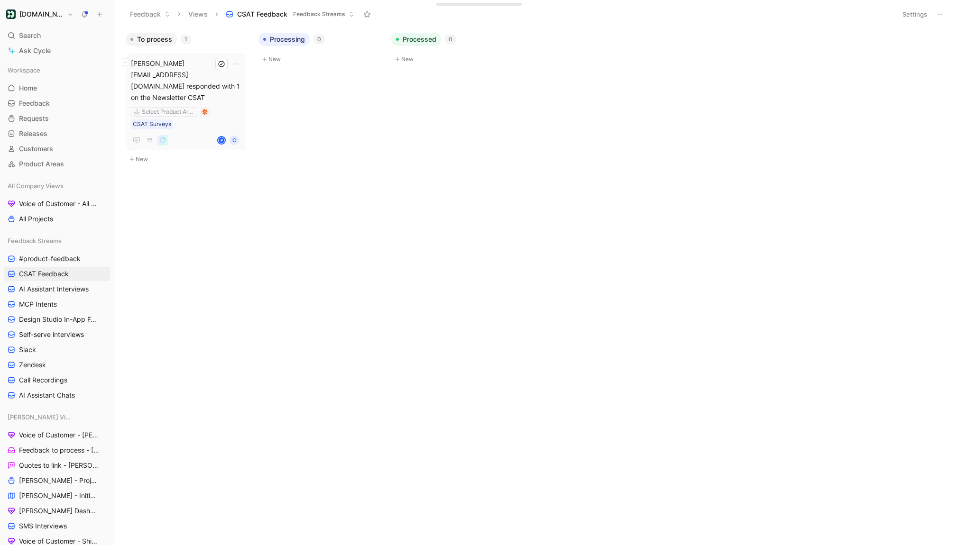
click at [201, 70] on span "barney@cheddar.me responded with 1 on the Newsletter CSAT" at bounding box center [186, 81] width 110 height 46
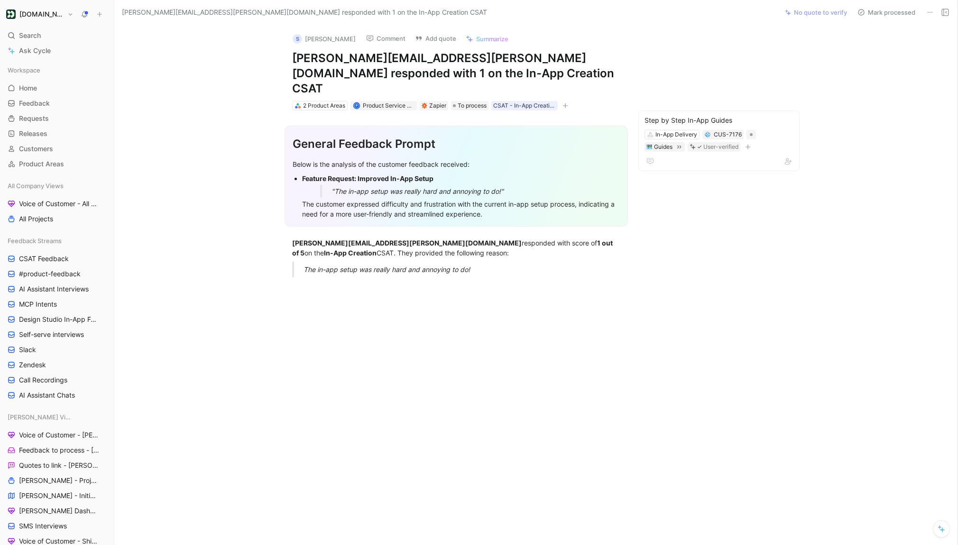
click at [201, 11] on span "[PERSON_NAME][EMAIL_ADDRESS][PERSON_NAME][DOMAIN_NAME] responded with 1 on the …" at bounding box center [304, 12] width 365 height 11
click at [868, 15] on button "Mark processed" at bounding box center [886, 12] width 66 height 13
click at [868, 13] on button "Mark to process" at bounding box center [886, 12] width 66 height 13
